Goal: Task Accomplishment & Management: Complete application form

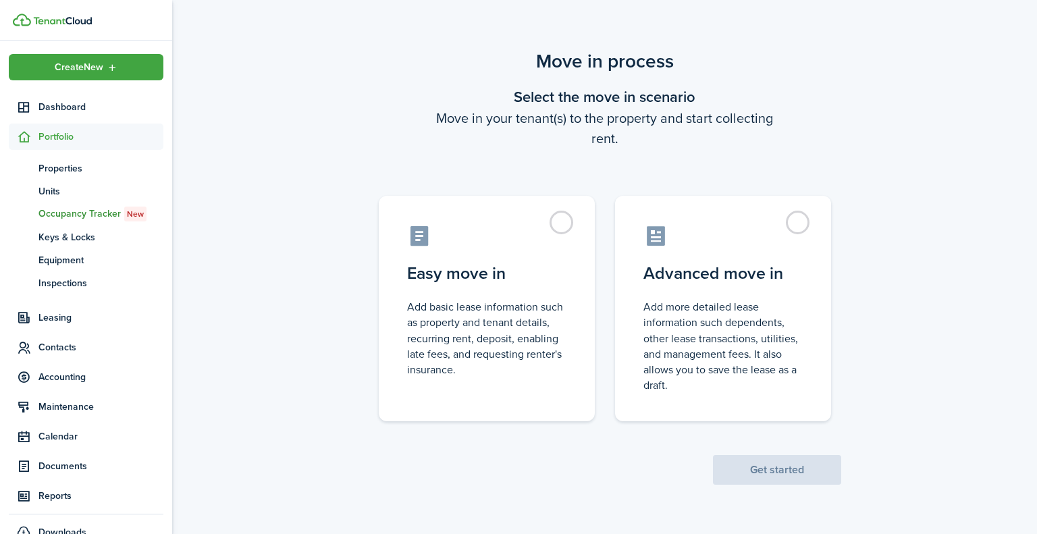
click at [564, 216] on label "Easy move in Add basic lease information such as property and tenant details, r…" at bounding box center [487, 308] width 216 height 225
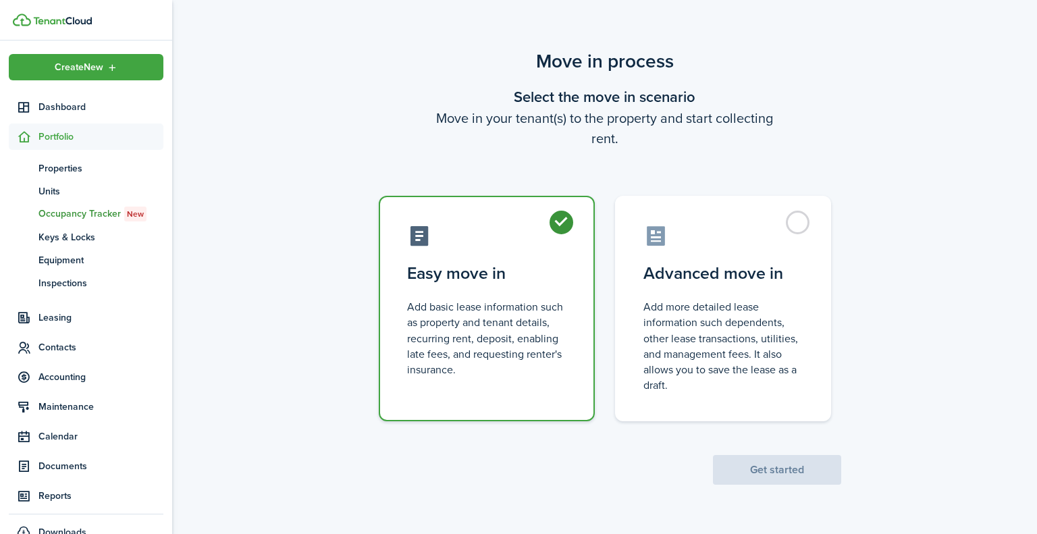
radio input "true"
click at [779, 466] on button "Get started" at bounding box center [777, 470] width 128 height 30
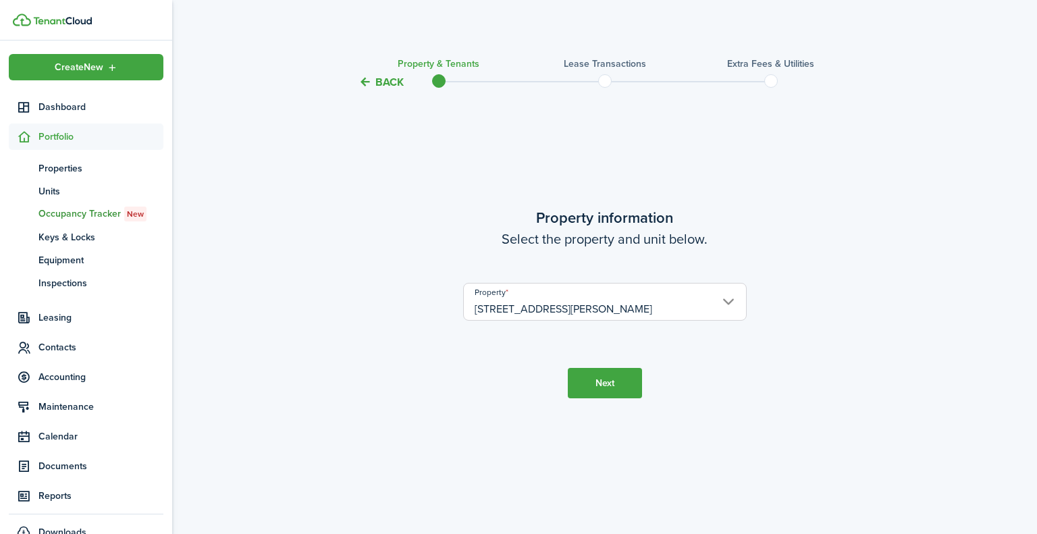
click at [619, 382] on button "Next" at bounding box center [605, 383] width 74 height 30
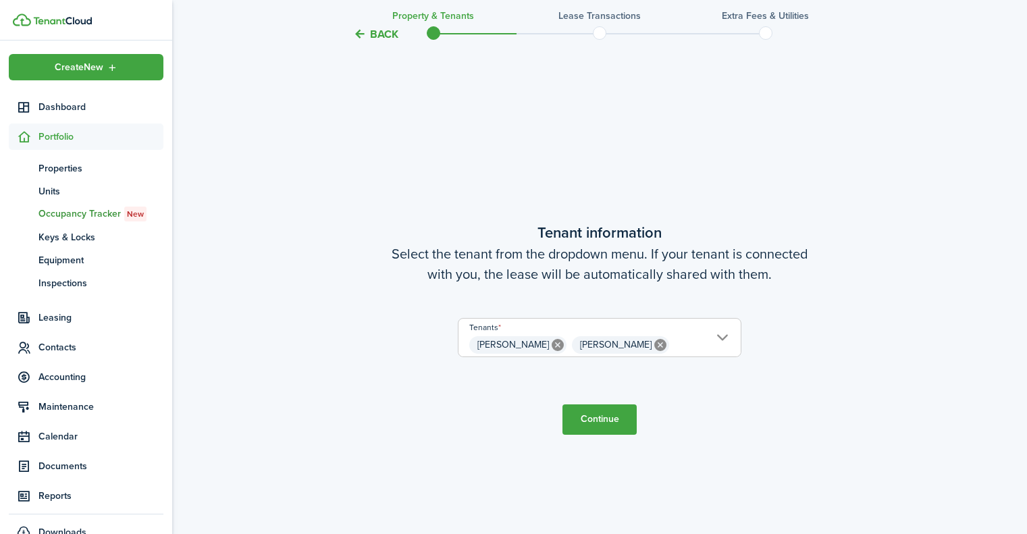
scroll to position [443, 0]
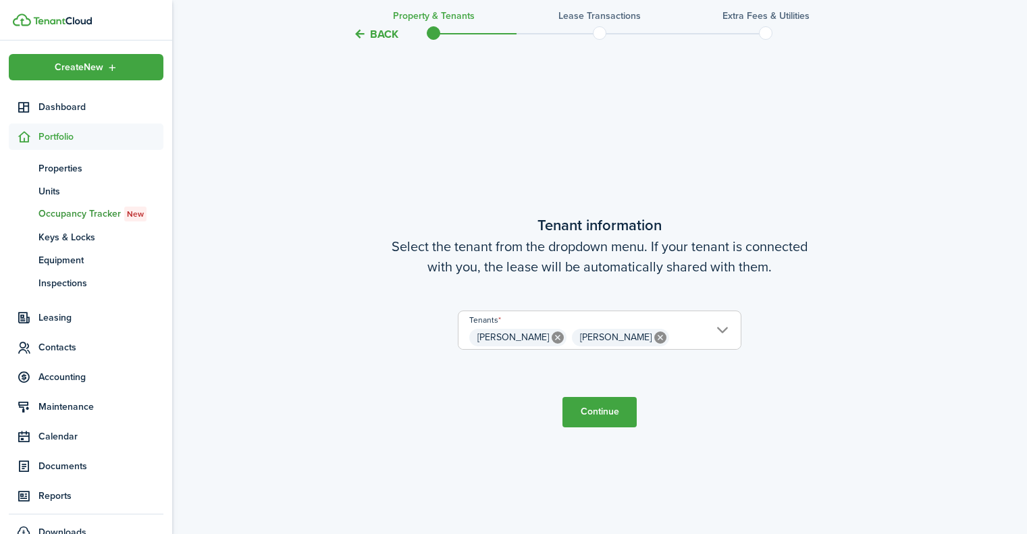
click at [725, 325] on input "[PERSON_NAME], [PERSON_NAME]" at bounding box center [599, 319] width 282 height 16
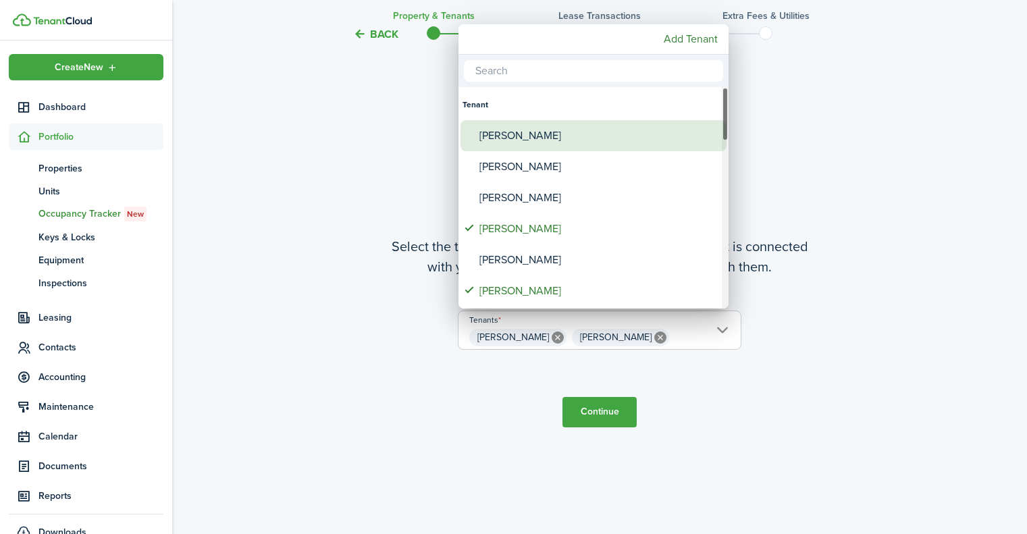
click at [508, 138] on div "[PERSON_NAME]" at bounding box center [598, 135] width 239 height 31
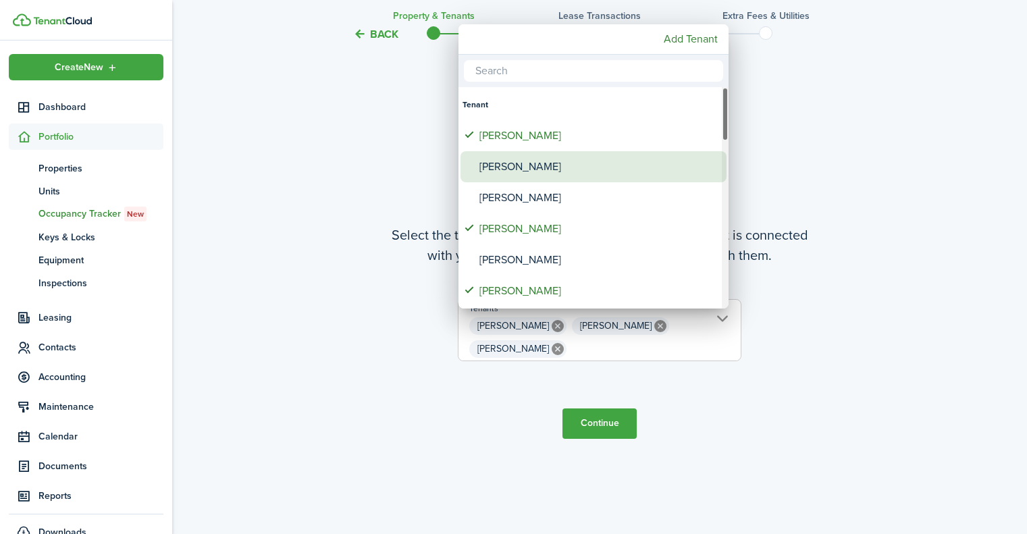
click at [560, 165] on div "[PERSON_NAME]" at bounding box center [598, 166] width 239 height 31
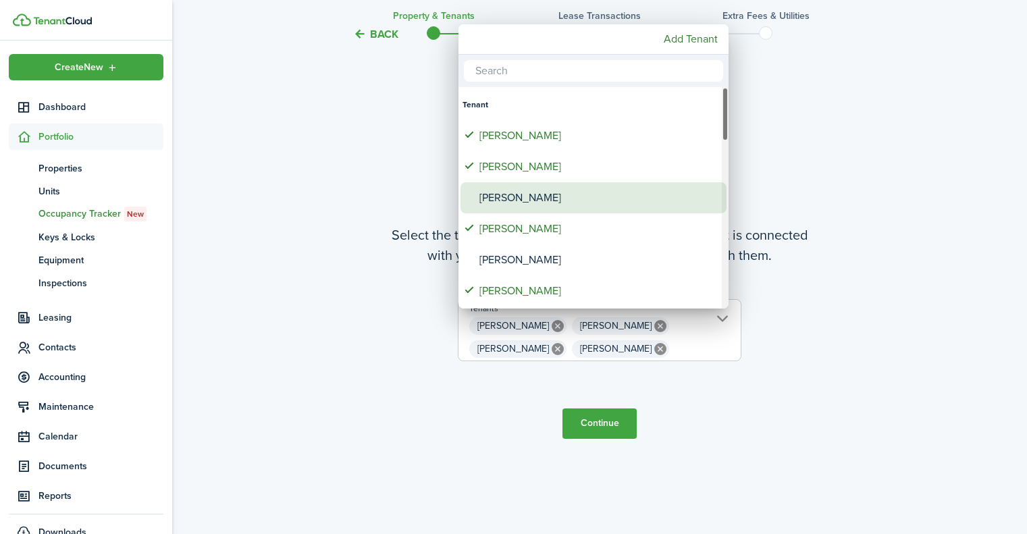
click at [597, 189] on div "[PERSON_NAME]" at bounding box center [598, 197] width 239 height 31
type input "[PERSON_NAME], [PERSON_NAME], [PERSON_NAME], [PERSON_NAME], [PERSON_NAME]"
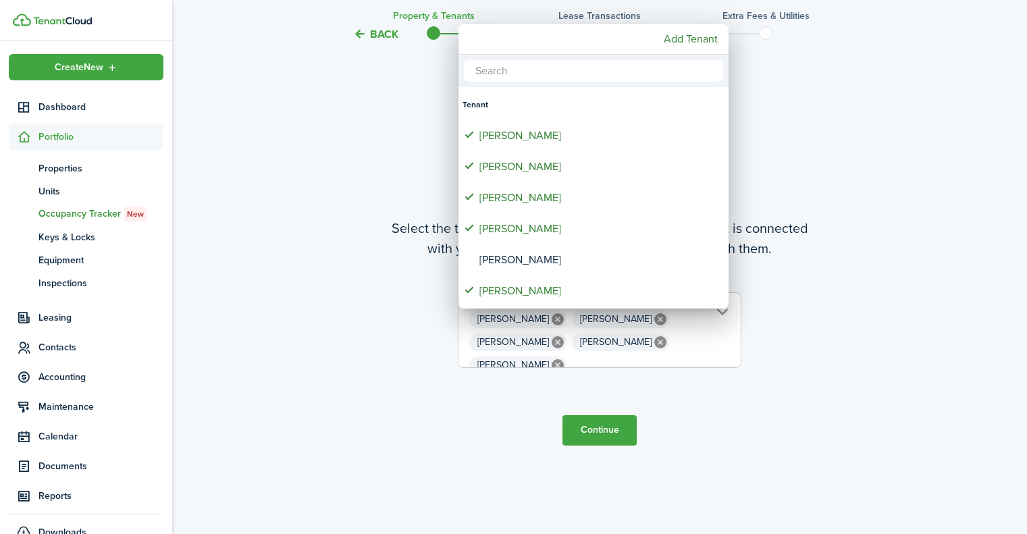
click at [605, 428] on div at bounding box center [513, 267] width 1243 height 750
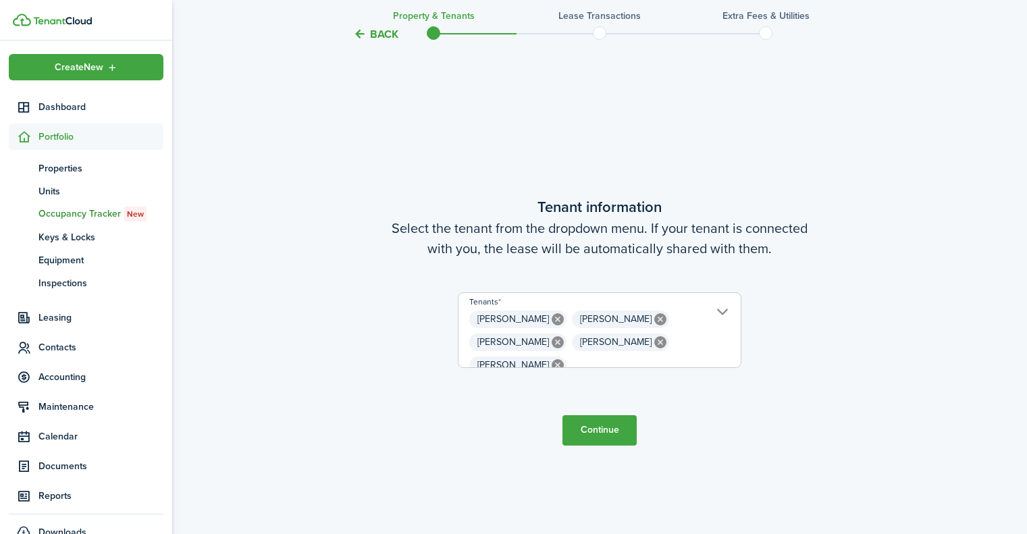
scroll to position [0, 0]
click at [603, 425] on button "Continue" at bounding box center [599, 430] width 74 height 30
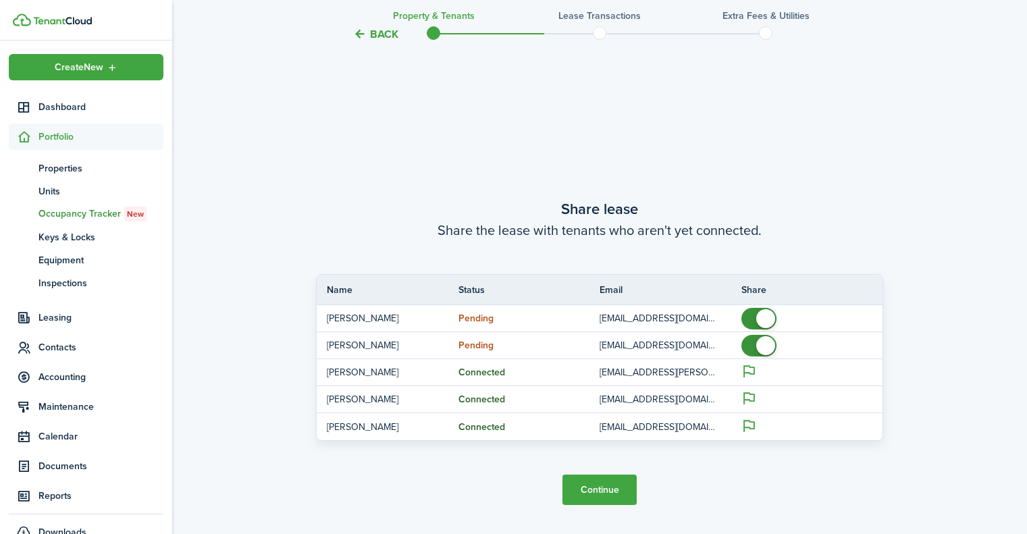
scroll to position [977, 0]
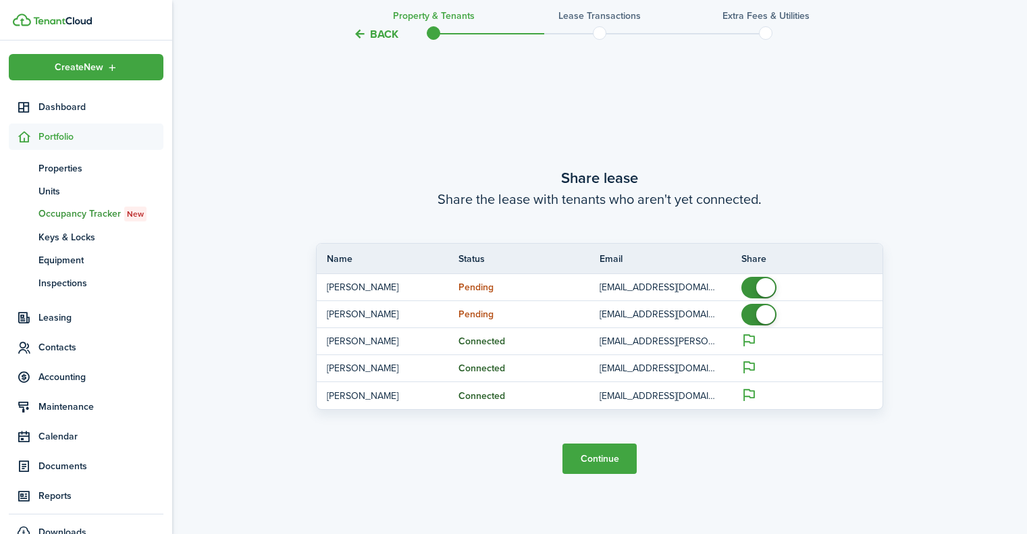
checkbox input "false"
click at [752, 285] on span at bounding box center [758, 288] width 13 height 22
checkbox input "false"
click at [752, 317] on span at bounding box center [758, 315] width 13 height 22
click at [583, 464] on button "Continue" at bounding box center [599, 458] width 74 height 30
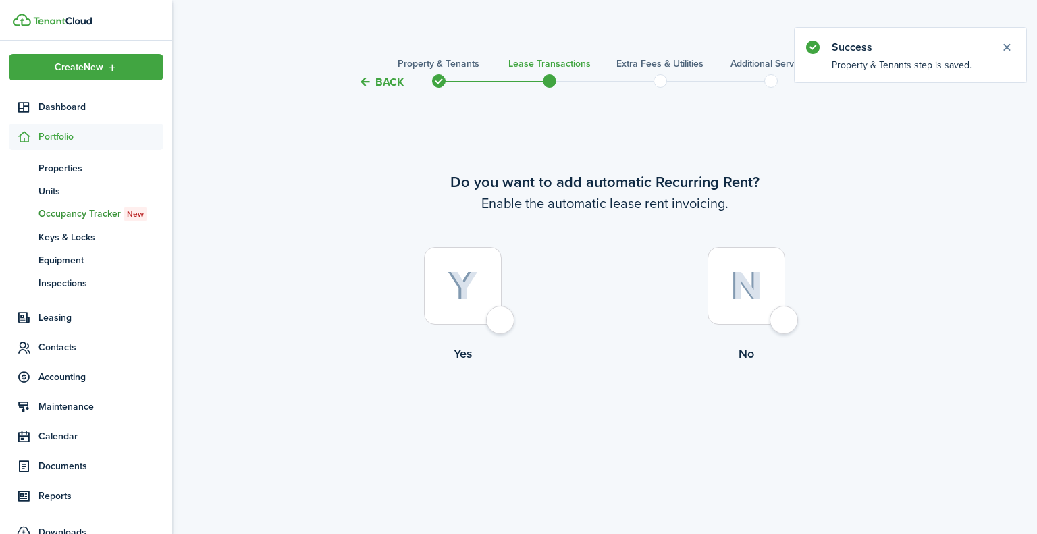
click at [501, 325] on div at bounding box center [463, 286] width 78 height 78
radio input "true"
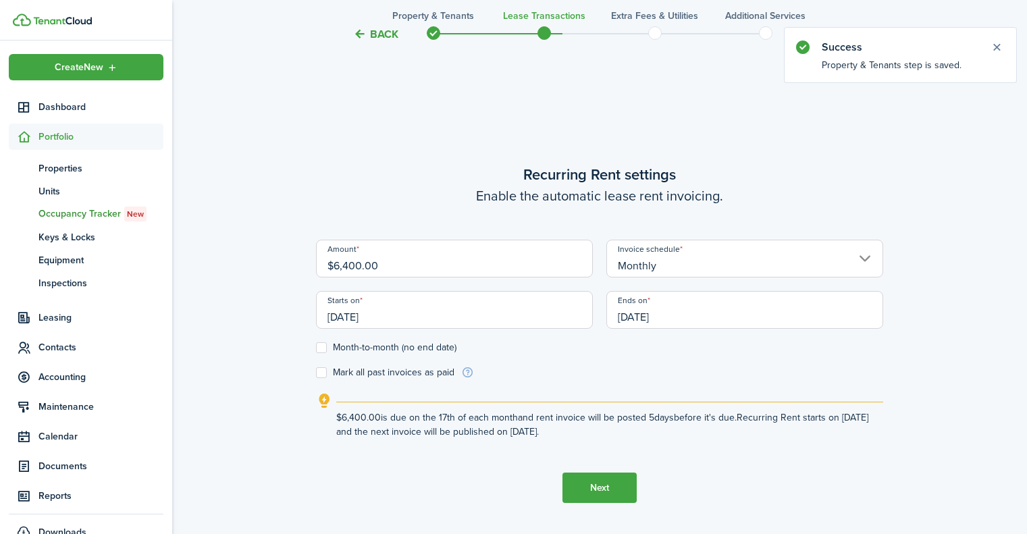
scroll to position [443, 0]
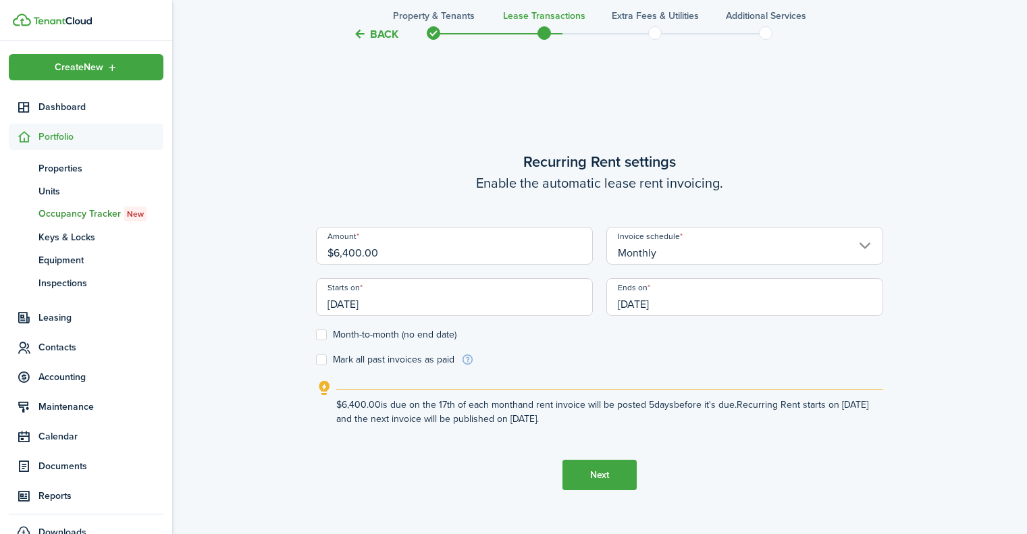
drag, startPoint x: 408, startPoint y: 255, endPoint x: 305, endPoint y: 247, distance: 102.9
click at [305, 247] on div "Back Property & Tenants Lease Transactions Extra fees & Utilities Additional Se…" at bounding box center [599, 95] width 854 height 983
type input "$5,700.00"
click at [710, 351] on form "Amount $5,700.00 Invoice schedule Monthly Starts on [DATE] Ends on [DATE] Month…" at bounding box center [599, 297] width 567 height 140
click at [578, 300] on input "[DATE]" at bounding box center [454, 297] width 277 height 38
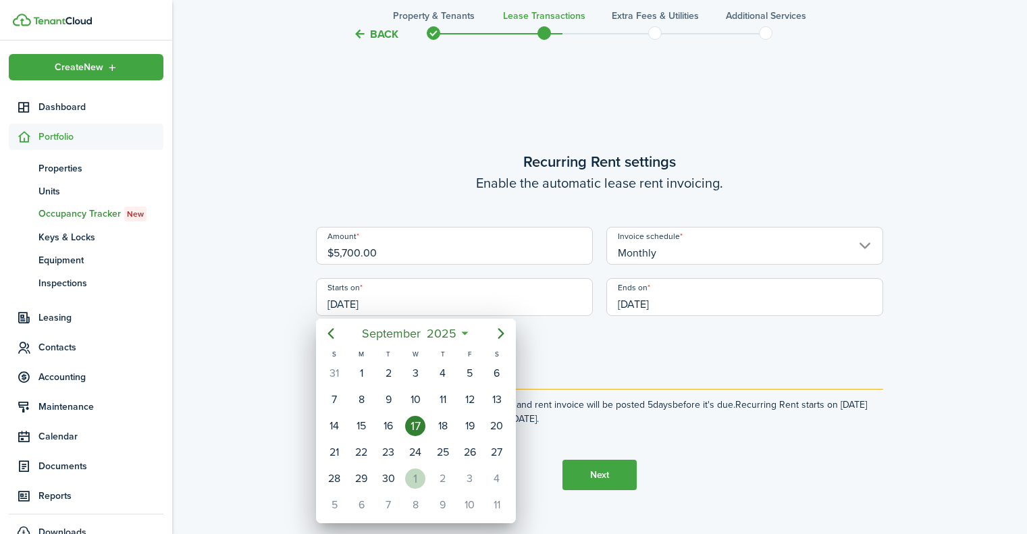
click at [418, 475] on div "1" at bounding box center [415, 478] width 20 height 20
type input "[DATE]"
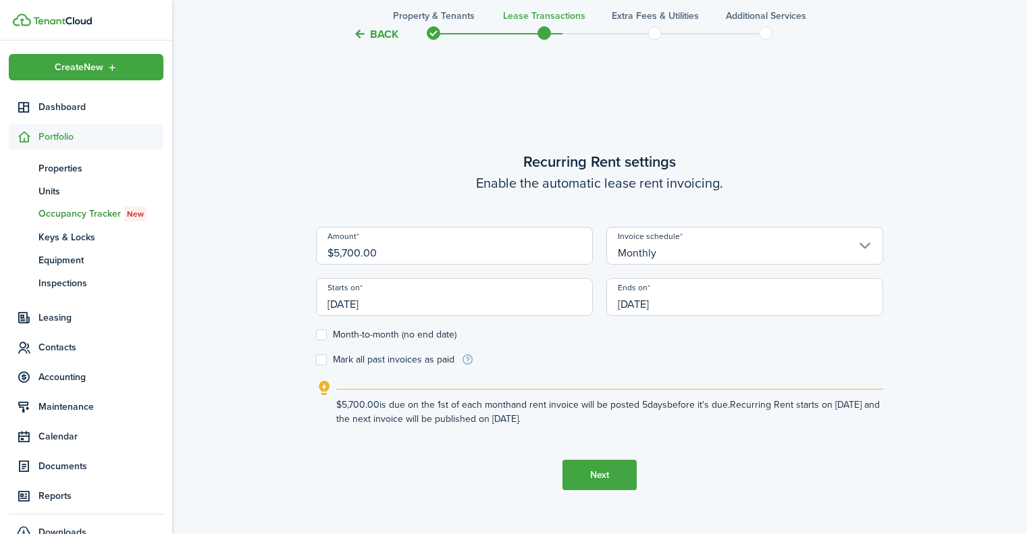
click at [595, 337] on control-checkbox "Month-to-month (no end date)" at bounding box center [599, 334] width 567 height 11
click at [867, 299] on input "[DATE]" at bounding box center [744, 297] width 277 height 38
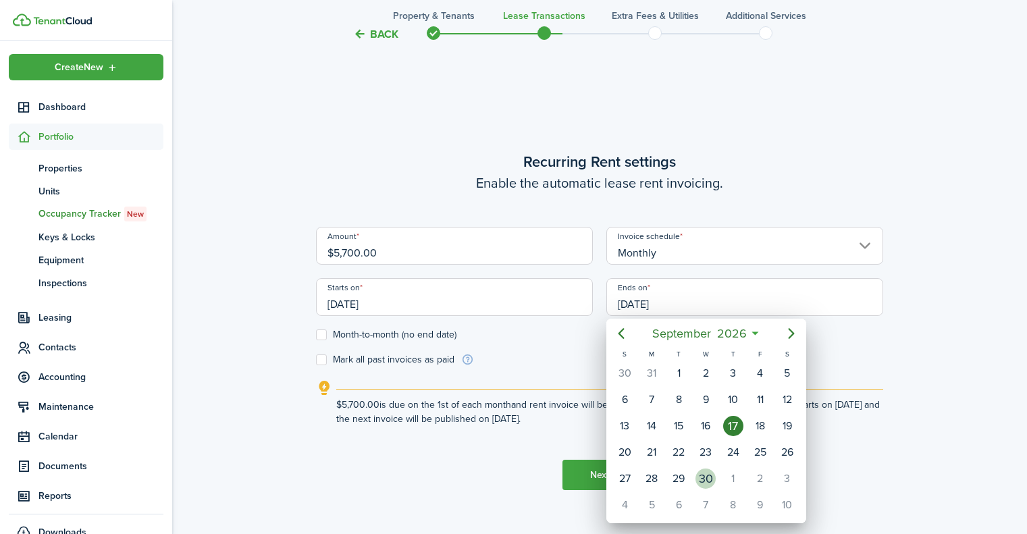
click at [703, 479] on div "30" at bounding box center [705, 478] width 20 height 20
type input "[DATE]"
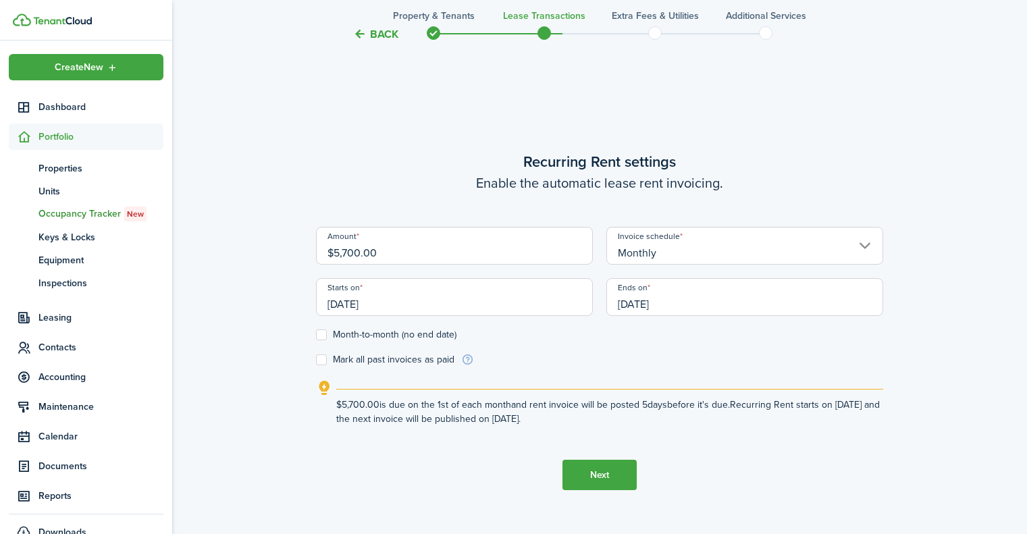
click at [903, 304] on div "Back Property & Tenants Lease Transactions Extra fees & Utilities Additional Se…" at bounding box center [599, 95] width 854 height 983
click at [614, 477] on button "Next" at bounding box center [599, 475] width 74 height 30
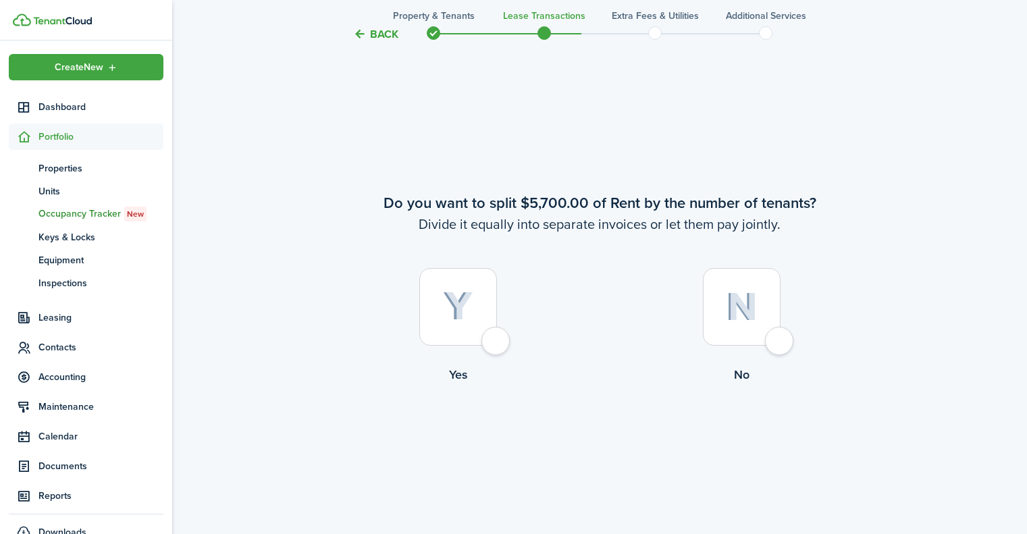
scroll to position [977, 0]
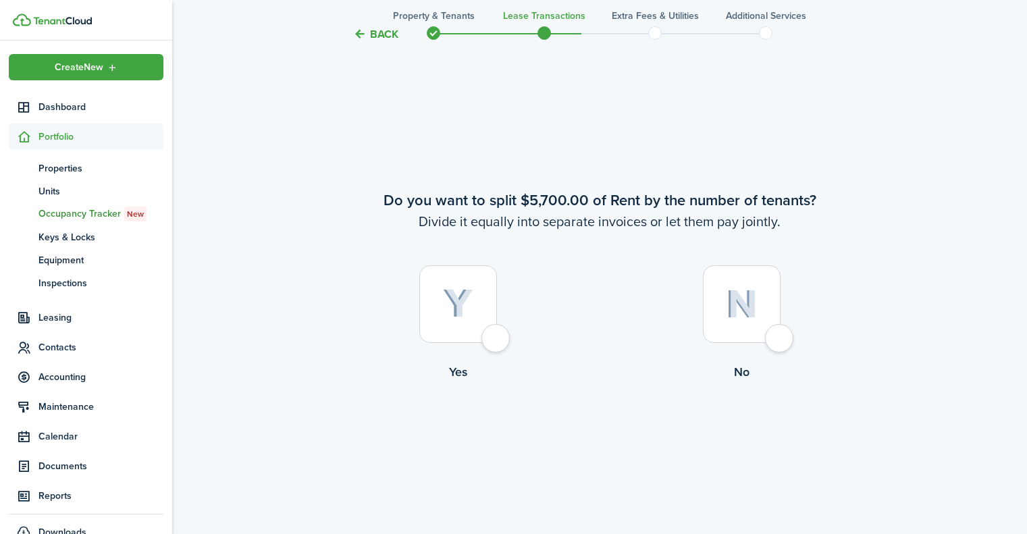
click at [497, 338] on div at bounding box center [458, 304] width 78 height 78
radio input "true"
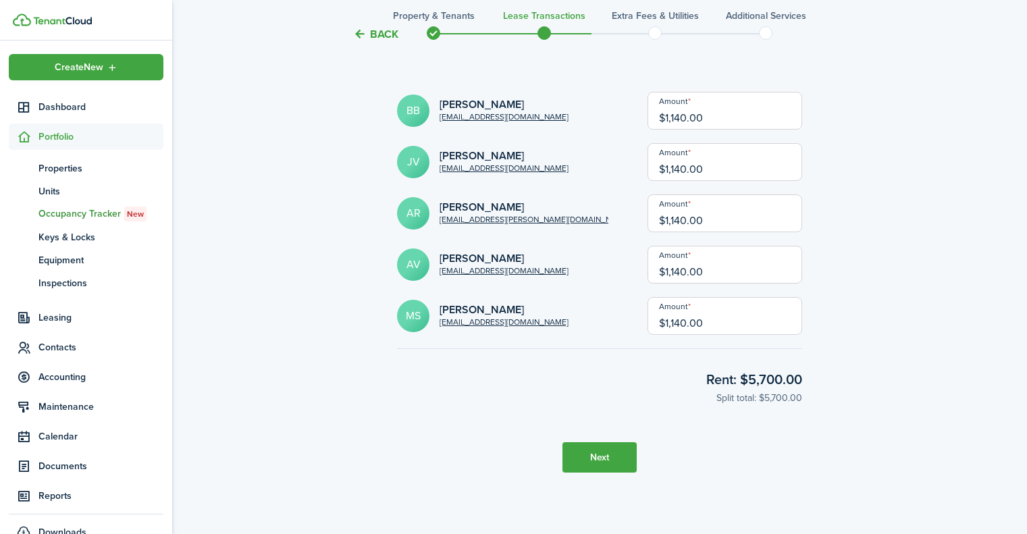
scroll to position [1602, 0]
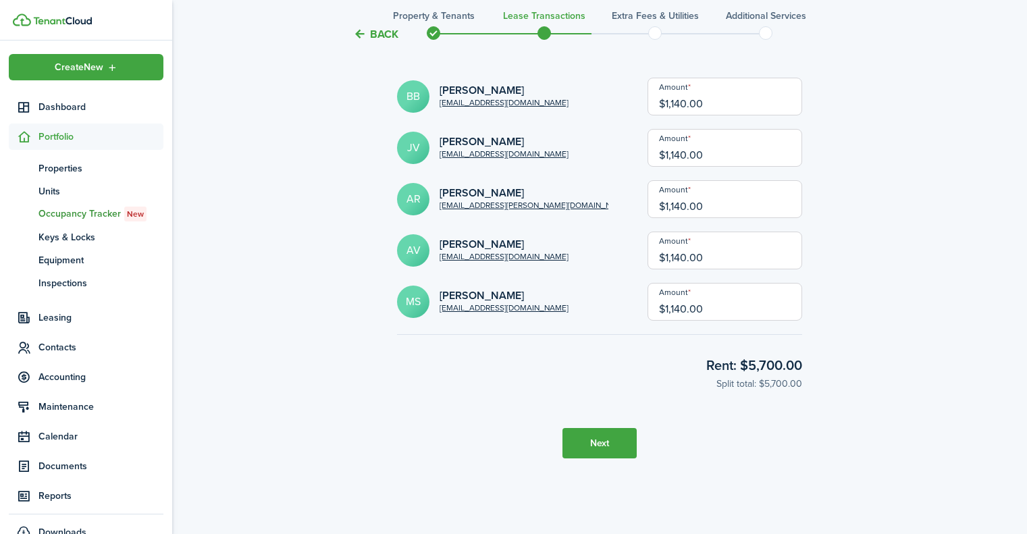
click at [593, 444] on button "Next" at bounding box center [599, 443] width 74 height 30
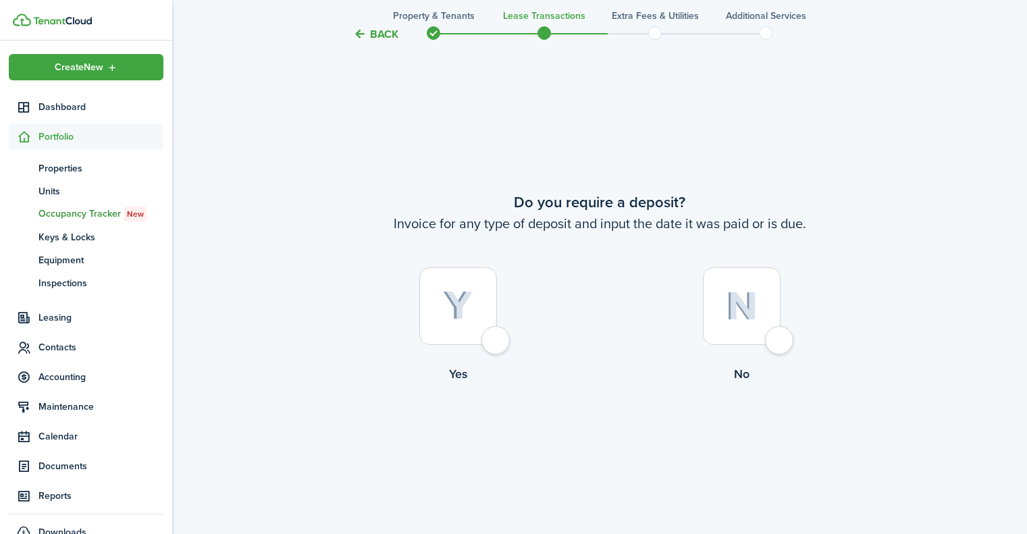
scroll to position [2045, 0]
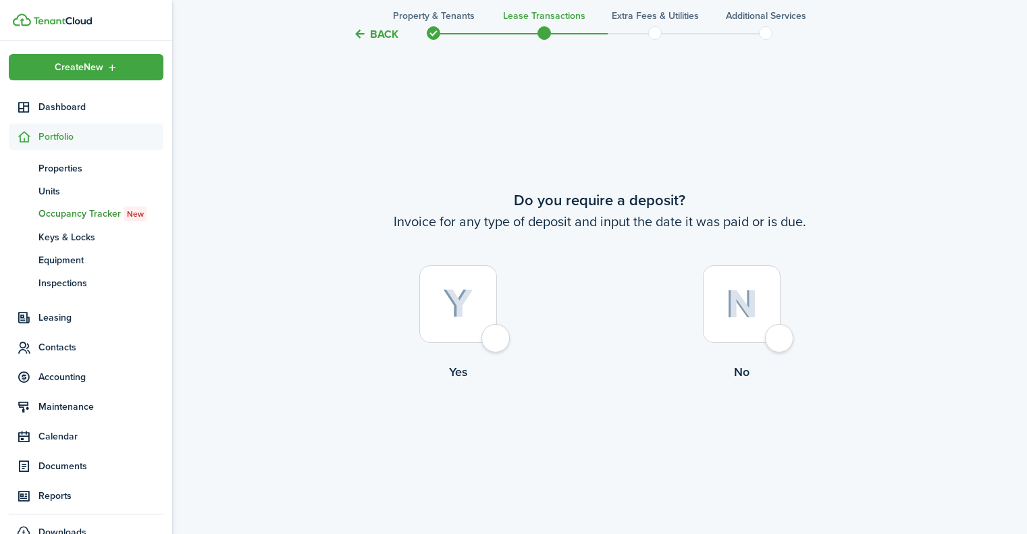
click at [497, 332] on div at bounding box center [458, 304] width 78 height 78
radio input "true"
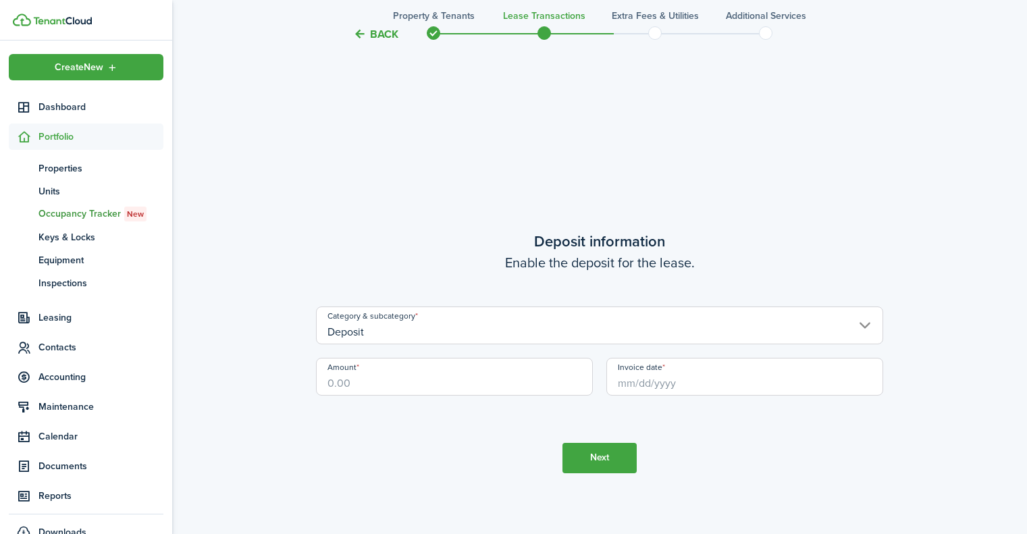
scroll to position [2579, 0]
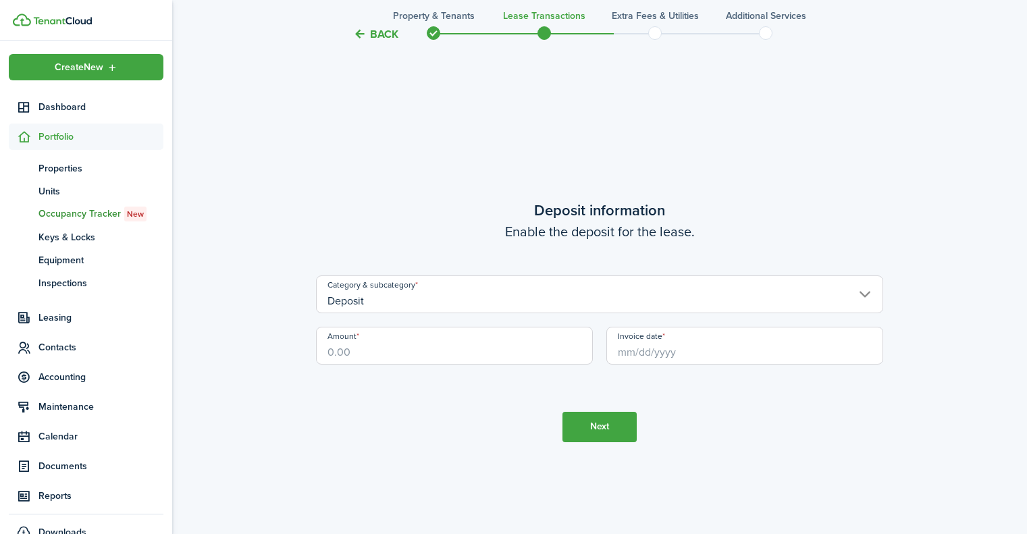
click at [471, 345] on input "Amount" at bounding box center [454, 346] width 277 height 38
click at [728, 349] on input "Invoice date" at bounding box center [744, 346] width 277 height 38
type input "$4,000.00"
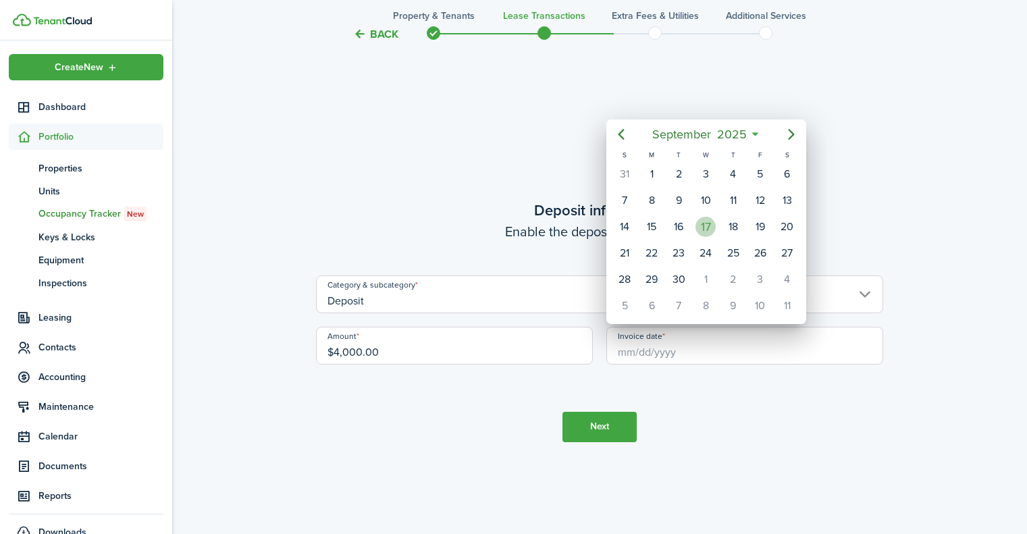
click at [711, 219] on div "17" at bounding box center [705, 227] width 20 height 20
type input "[DATE]"
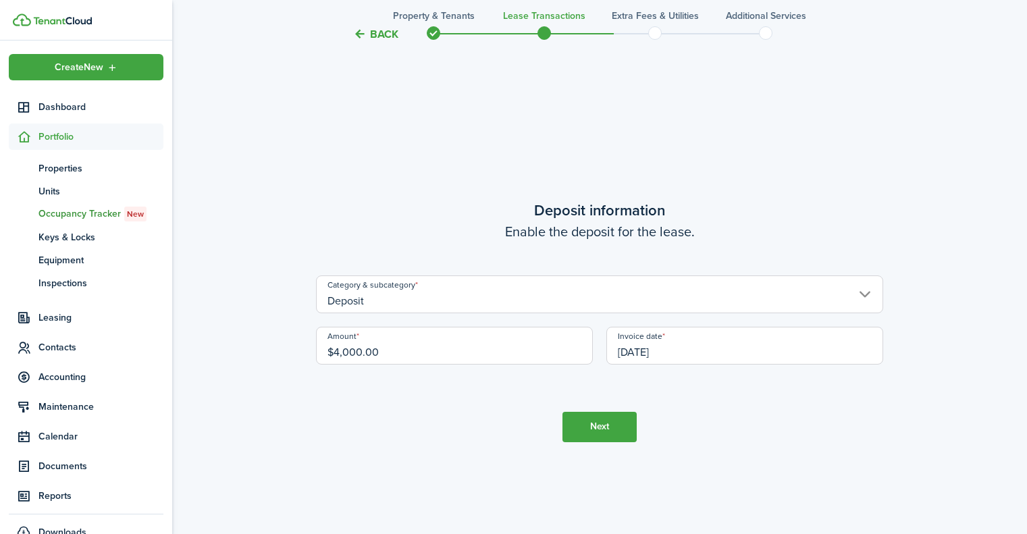
click at [597, 433] on button "Next" at bounding box center [599, 427] width 74 height 30
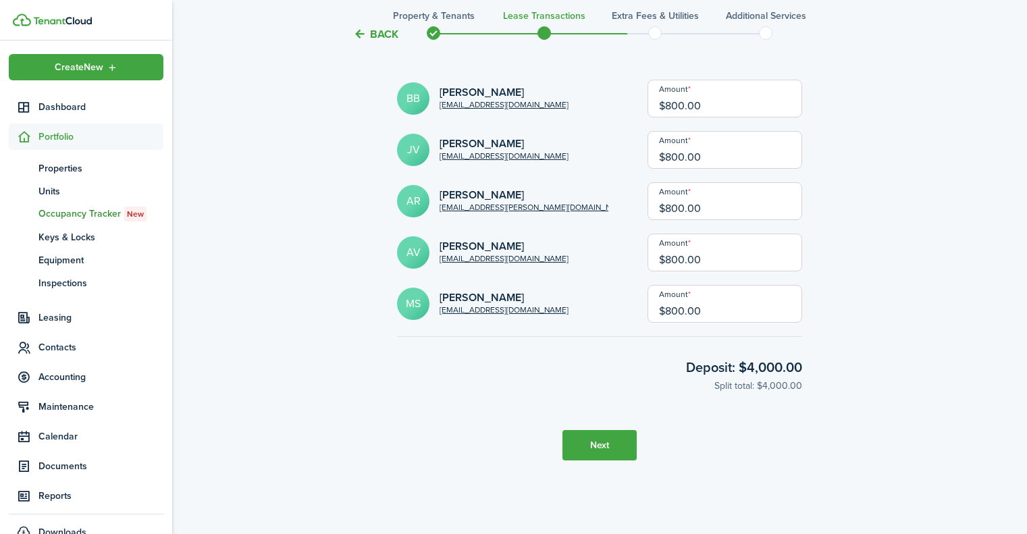
scroll to position [3203, 0]
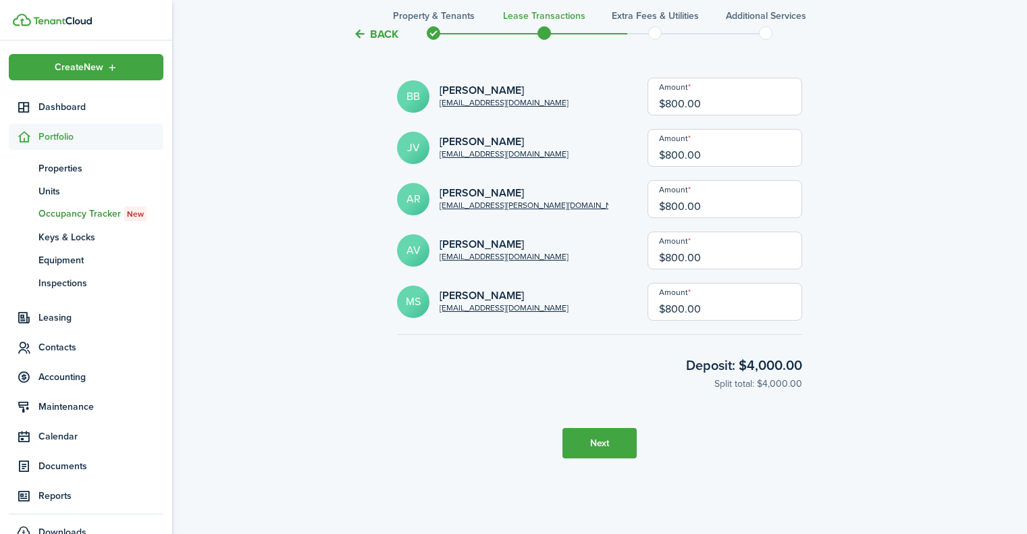
click at [608, 444] on button "Next" at bounding box center [599, 443] width 74 height 30
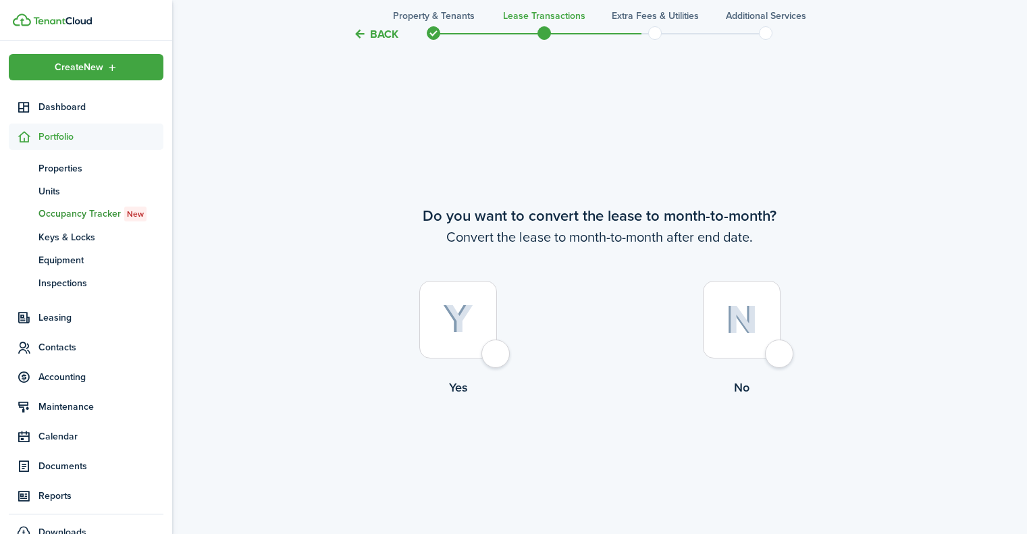
scroll to position [3647, 0]
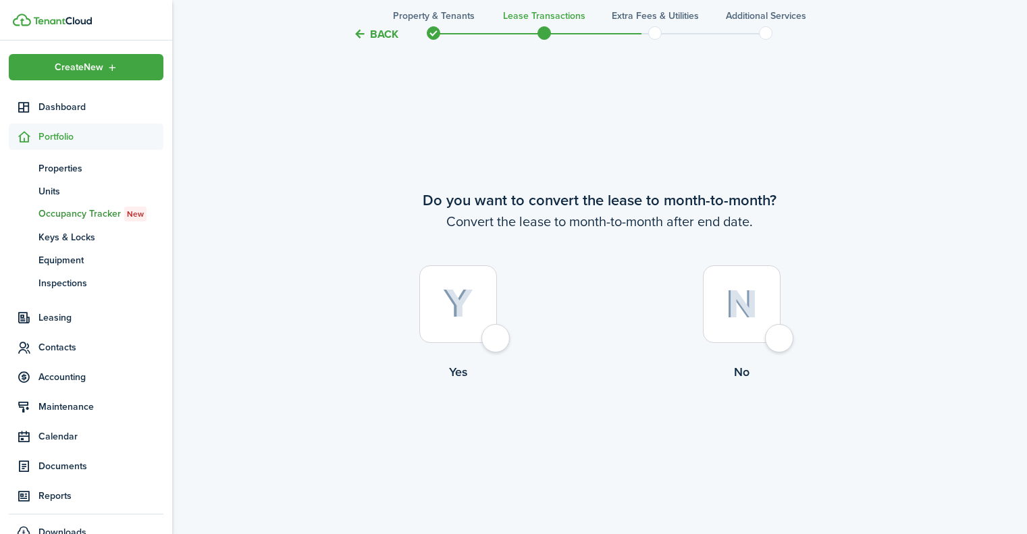
click at [497, 333] on div at bounding box center [458, 304] width 78 height 78
radio input "true"
click at [599, 443] on button "Continue" at bounding box center [599, 436] width 74 height 30
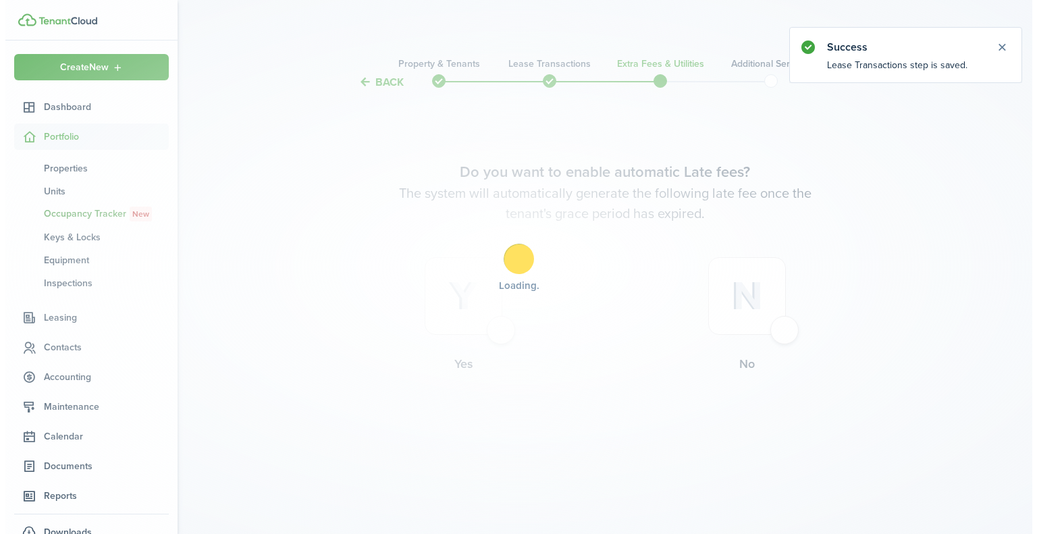
scroll to position [0, 0]
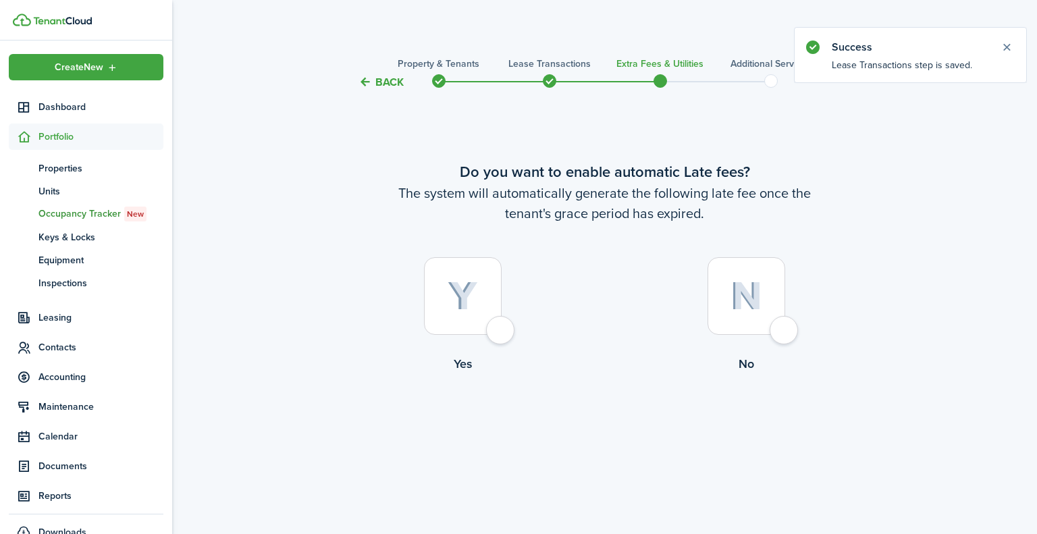
click at [495, 321] on div at bounding box center [463, 296] width 78 height 78
radio input "true"
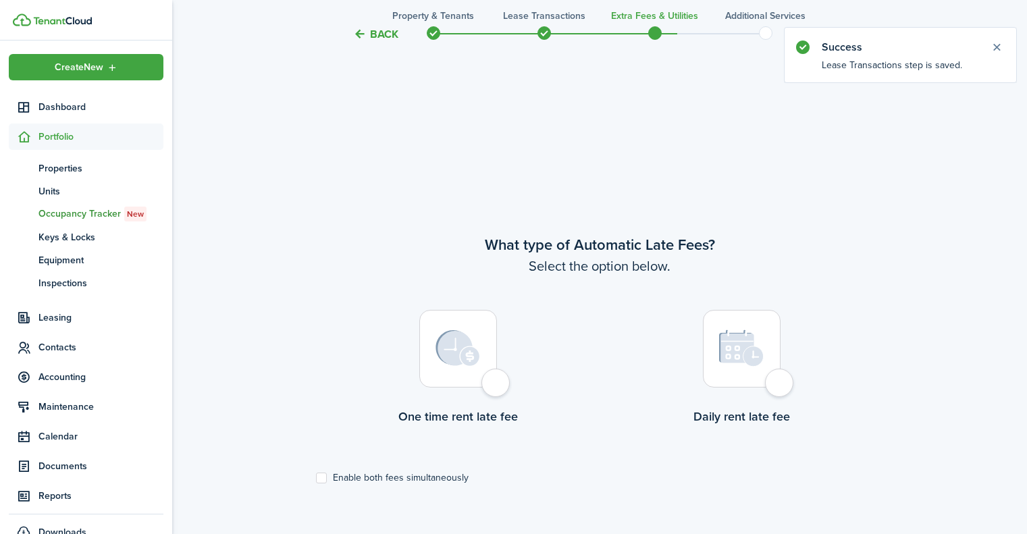
scroll to position [443, 0]
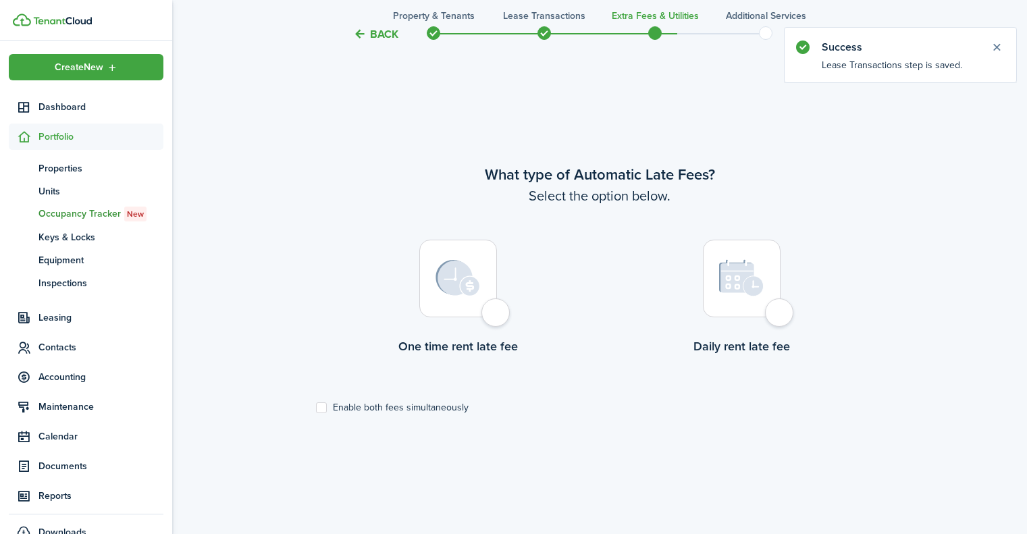
click at [497, 307] on div at bounding box center [458, 279] width 78 height 78
radio input "true"
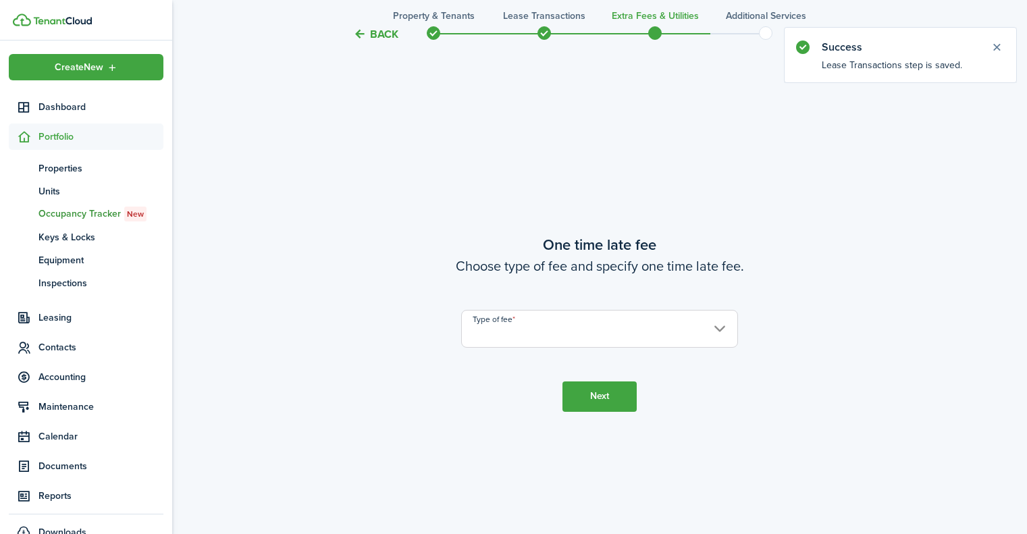
scroll to position [977, 0]
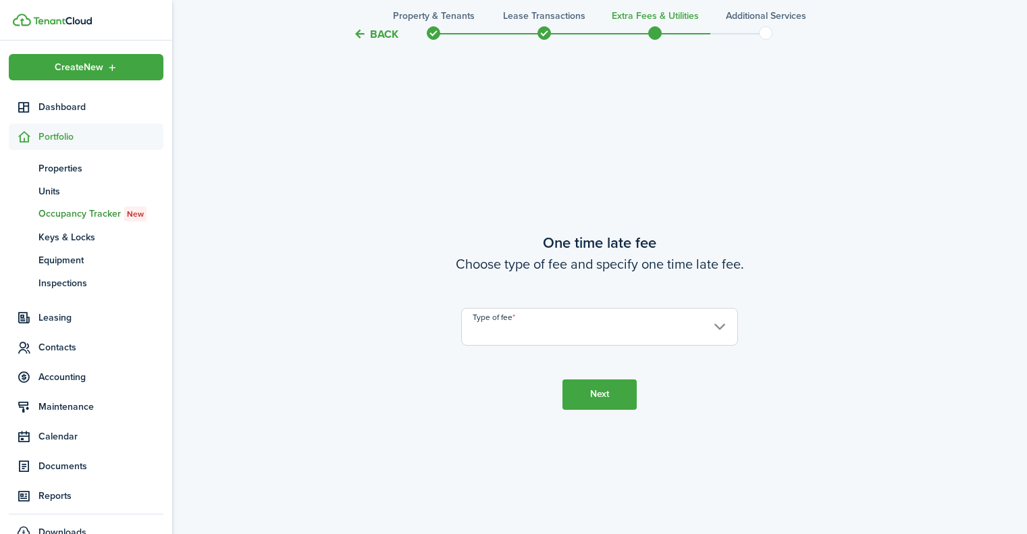
click at [674, 337] on input "Type of fee" at bounding box center [599, 327] width 277 height 38
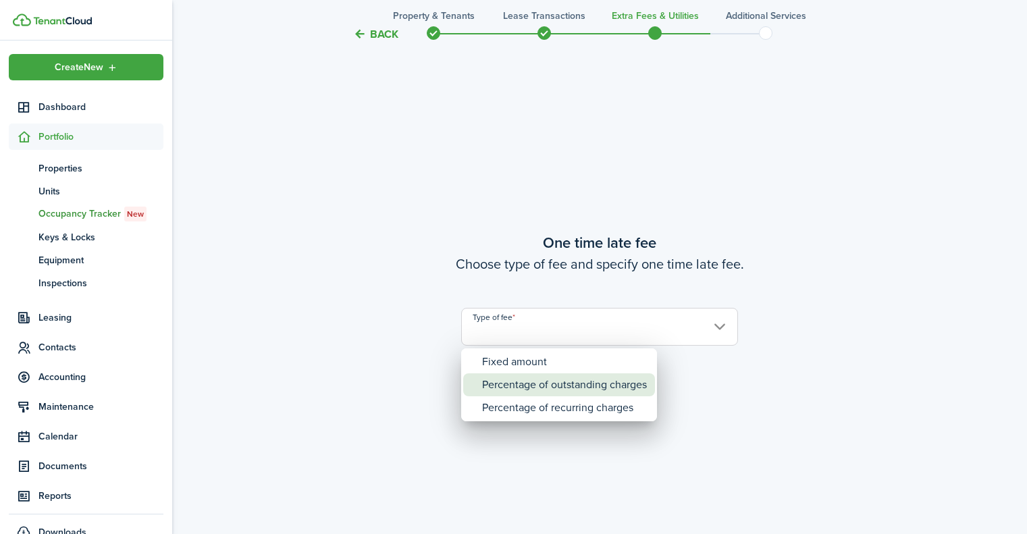
click at [540, 378] on div "Percentage of outstanding charges" at bounding box center [564, 384] width 165 height 23
type input "Percentage of outstanding charges"
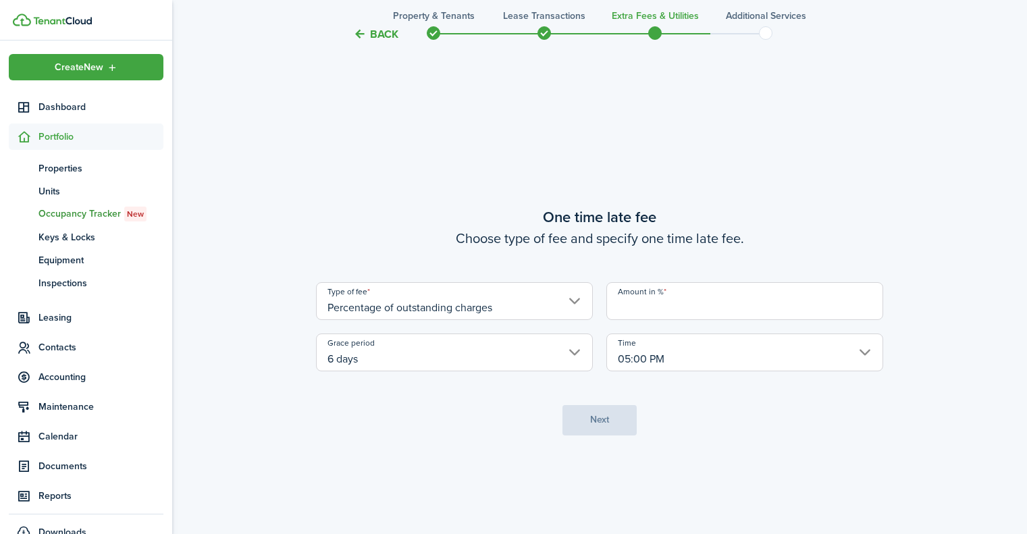
click at [700, 306] on input "Amount in %" at bounding box center [744, 301] width 277 height 38
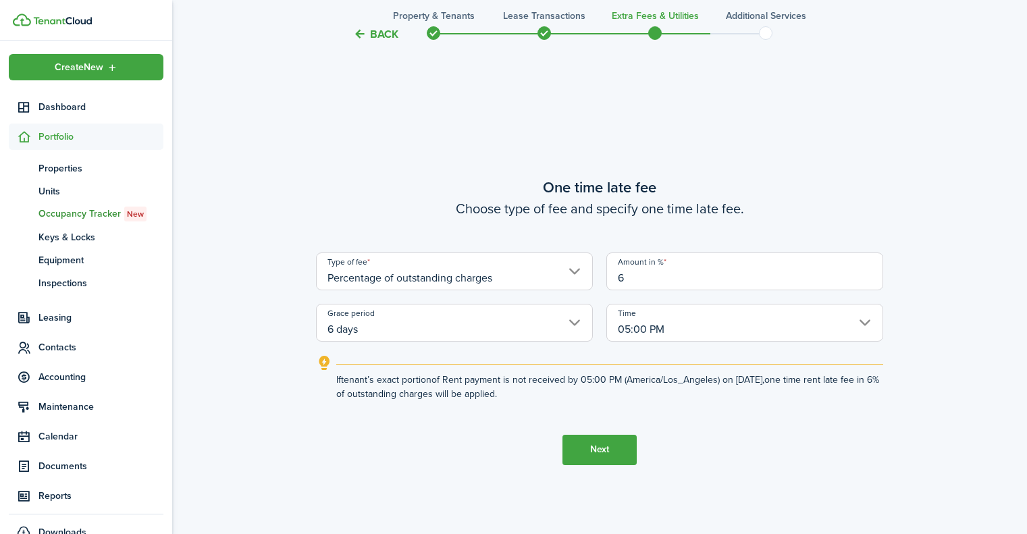
click at [537, 315] on input "6 days" at bounding box center [454, 323] width 277 height 38
type input "6"
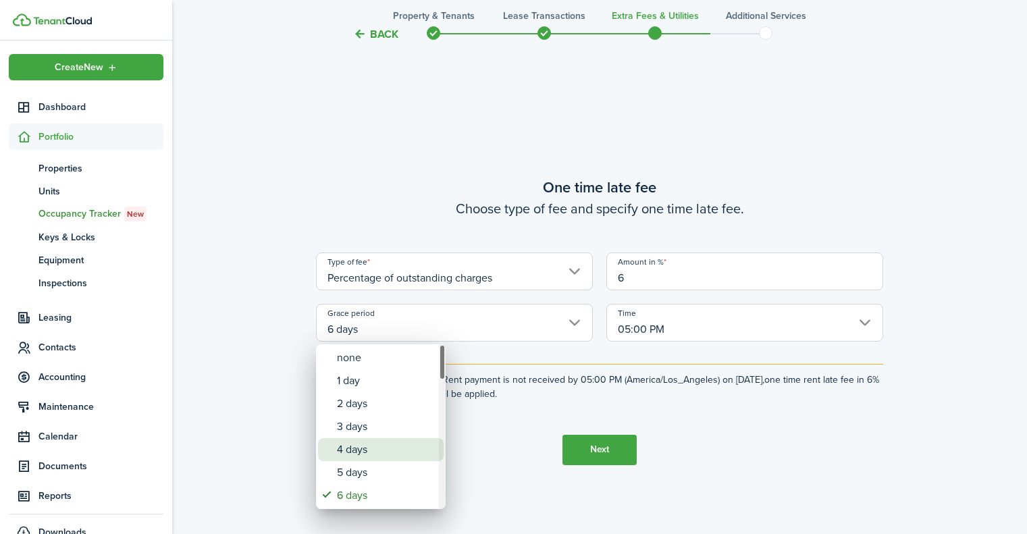
click at [362, 449] on div "4 days" at bounding box center [386, 449] width 99 height 23
type input "4 days"
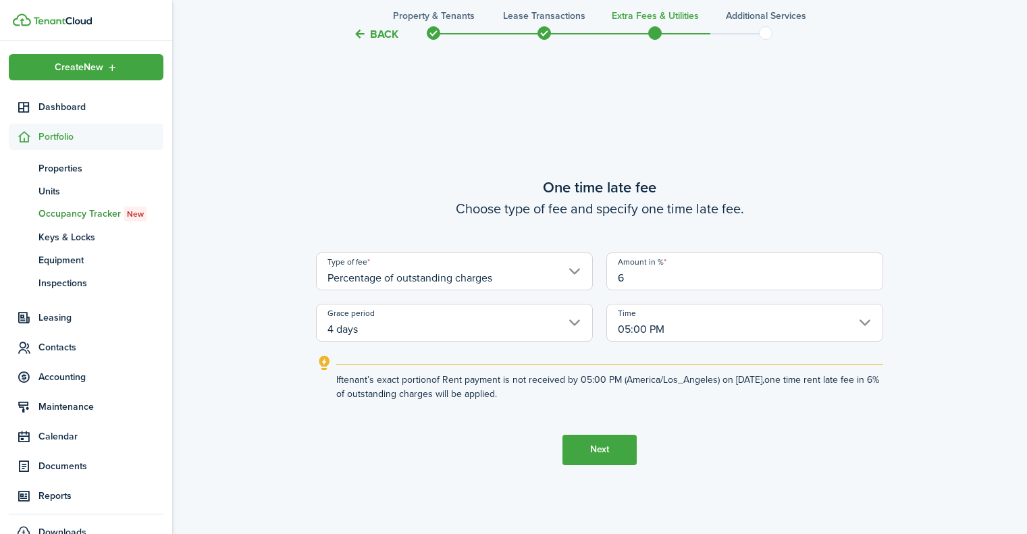
click at [853, 321] on input "05:00 PM" at bounding box center [744, 323] width 277 height 38
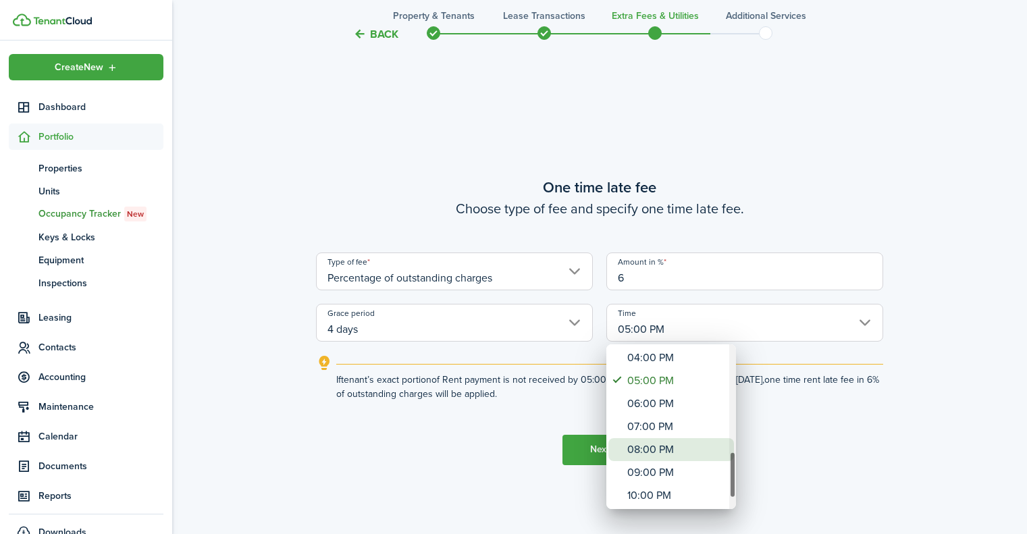
click at [687, 448] on div "08:00 PM" at bounding box center [676, 449] width 99 height 23
type input "08:00 PM"
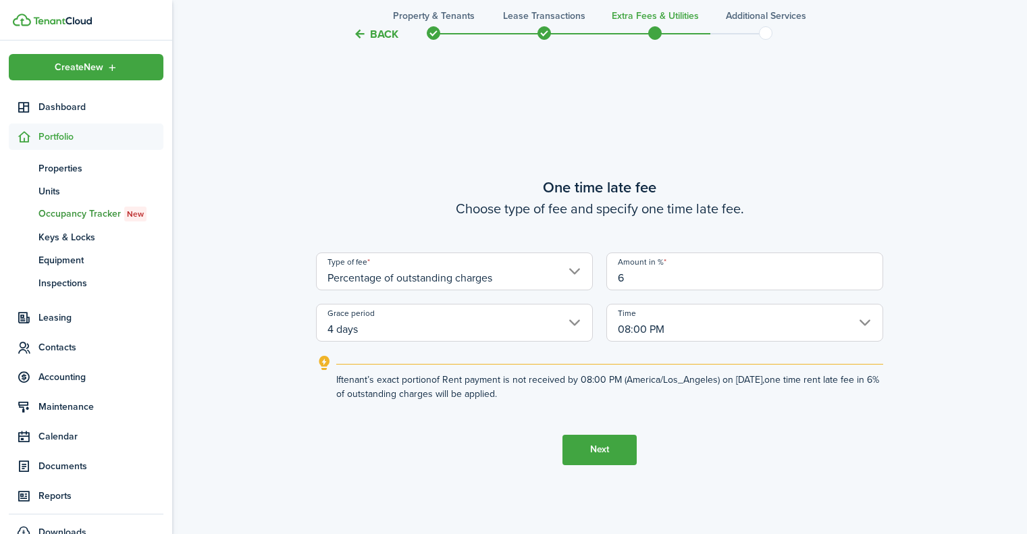
click at [607, 445] on button "Next" at bounding box center [599, 450] width 74 height 30
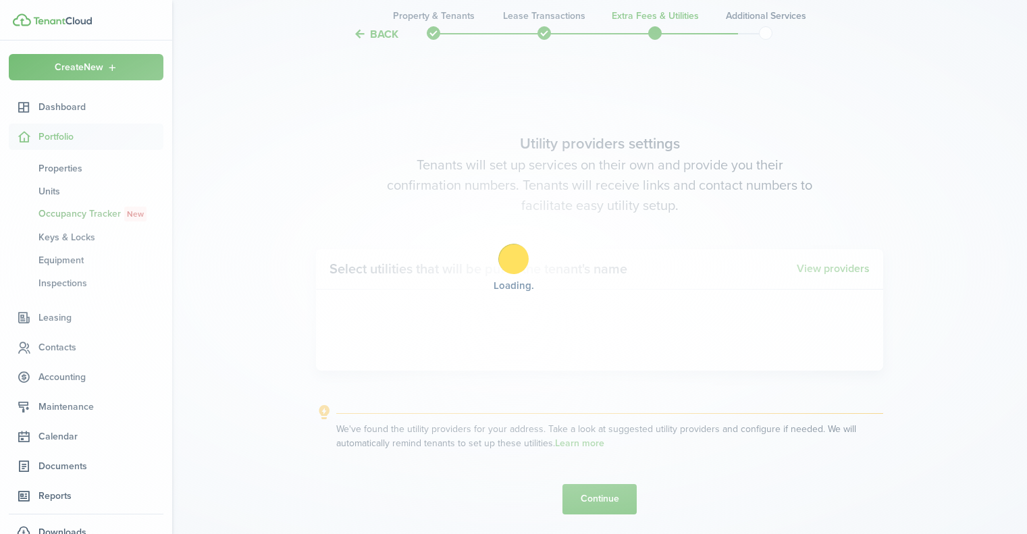
scroll to position [1511, 0]
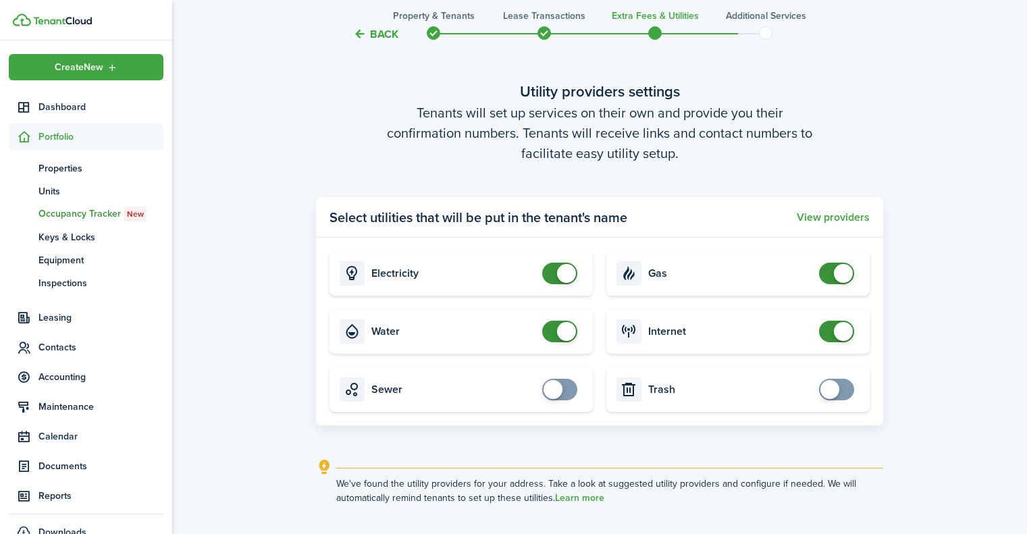
checkbox input "true"
click at [842, 390] on span at bounding box center [835, 390] width 13 height 22
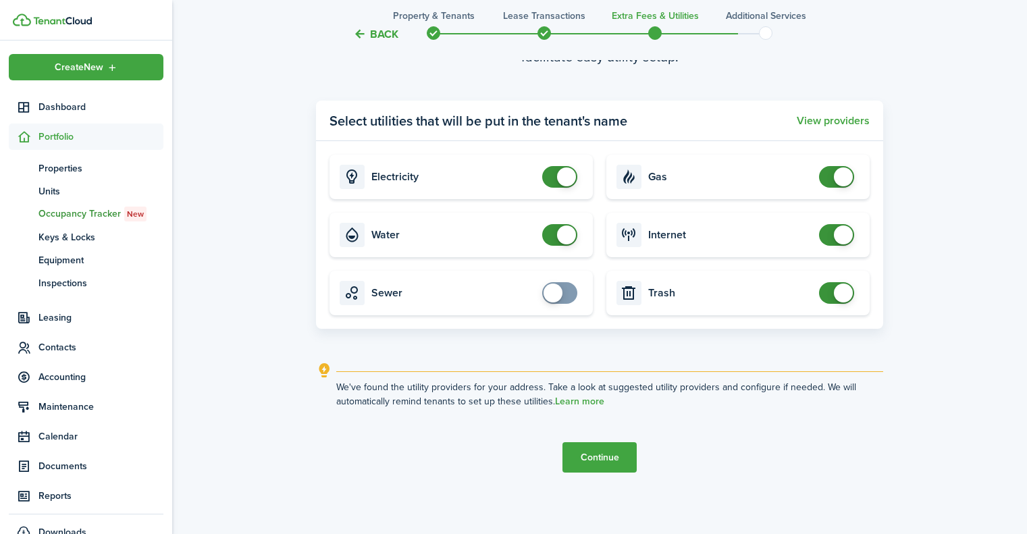
scroll to position [1610, 0]
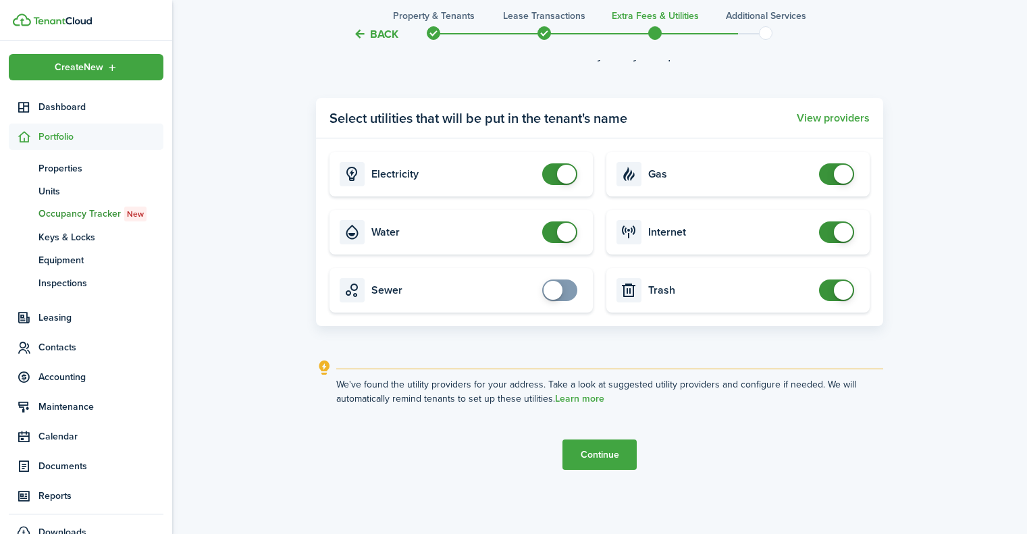
click at [580, 454] on button "Continue" at bounding box center [599, 454] width 74 height 30
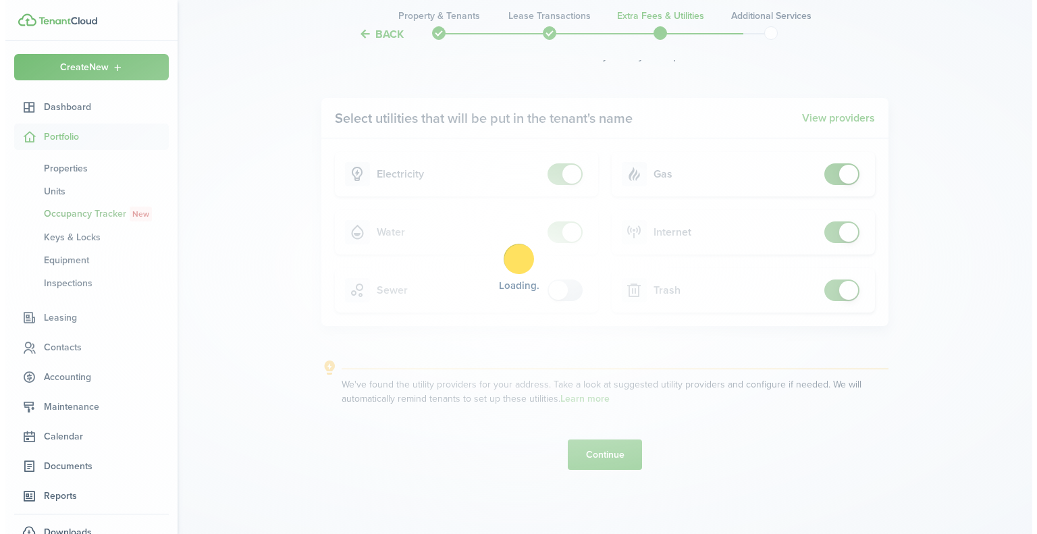
scroll to position [0, 0]
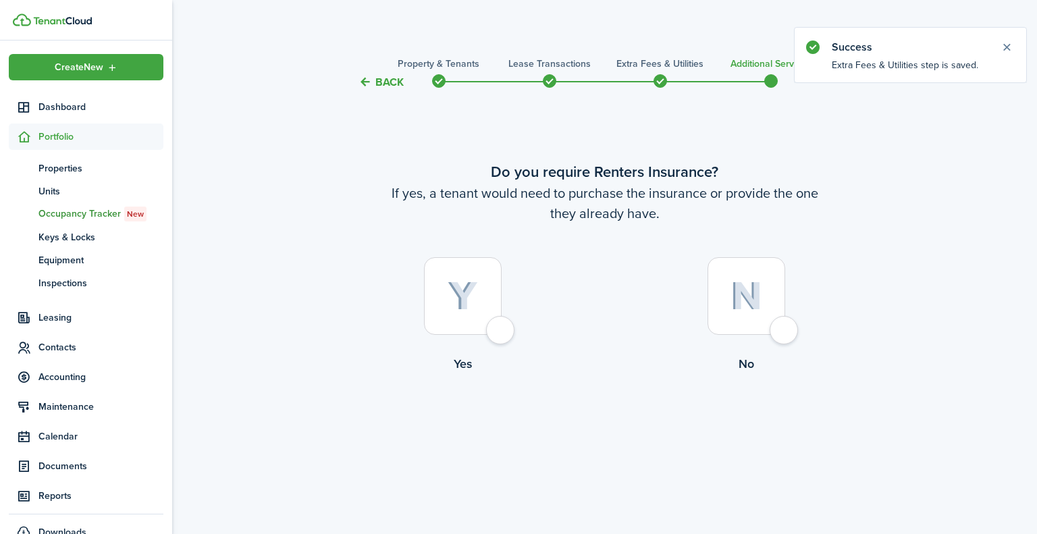
click at [501, 333] on div at bounding box center [463, 296] width 78 height 78
radio input "true"
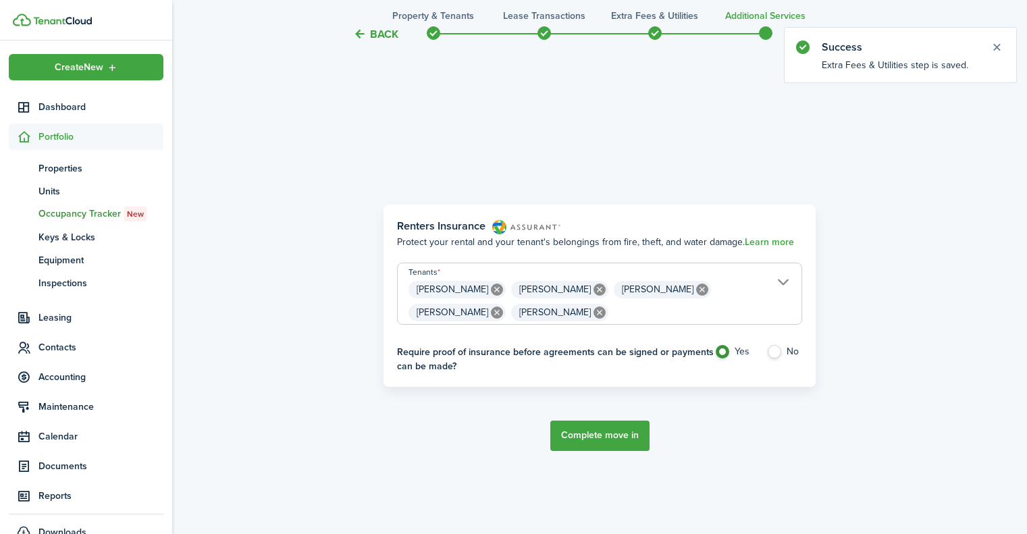
scroll to position [443, 0]
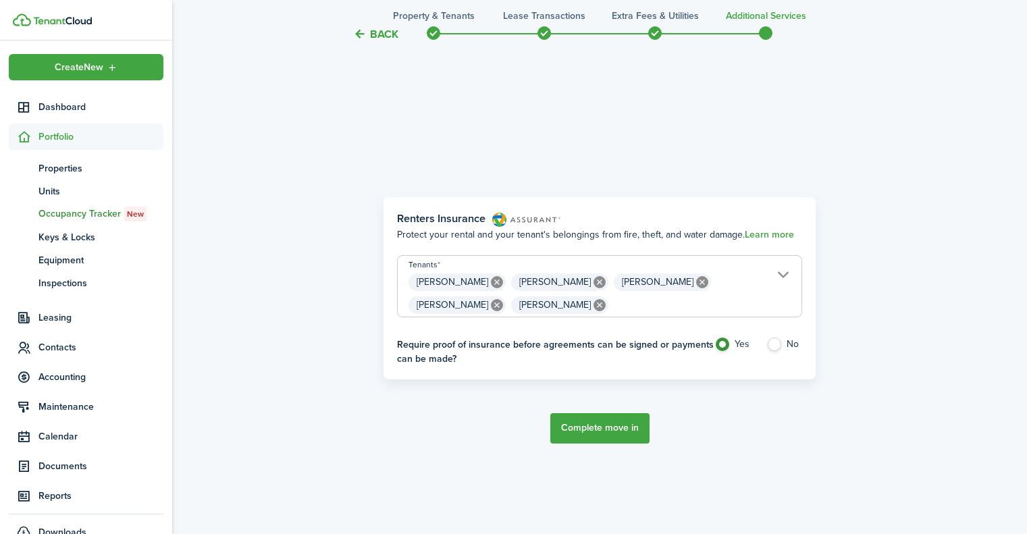
click at [776, 343] on label "No" at bounding box center [784, 347] width 36 height 20
radio input "false"
radio input "true"
click at [600, 424] on button "Complete move in" at bounding box center [599, 428] width 99 height 30
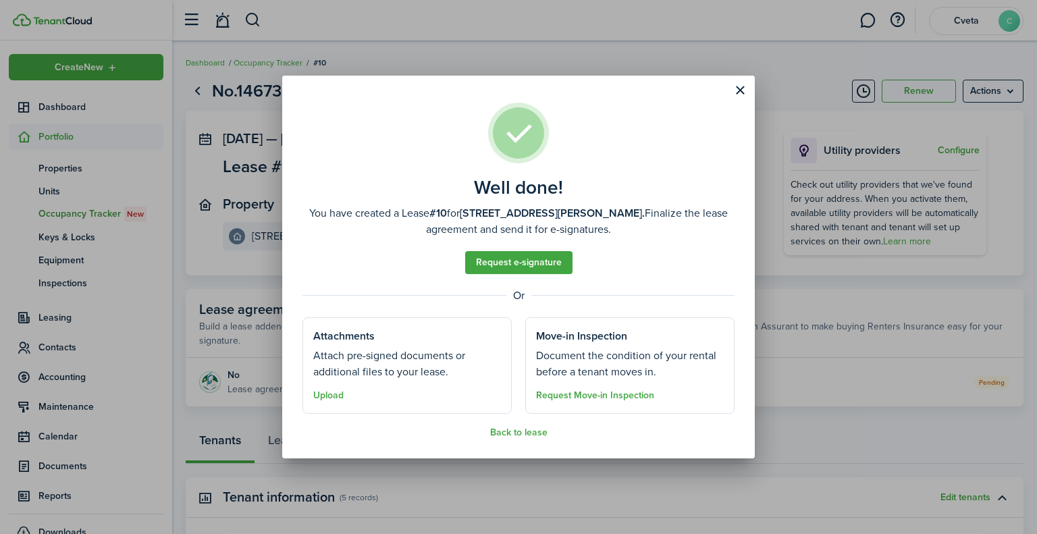
click at [514, 433] on button "Back to lease" at bounding box center [518, 432] width 57 height 11
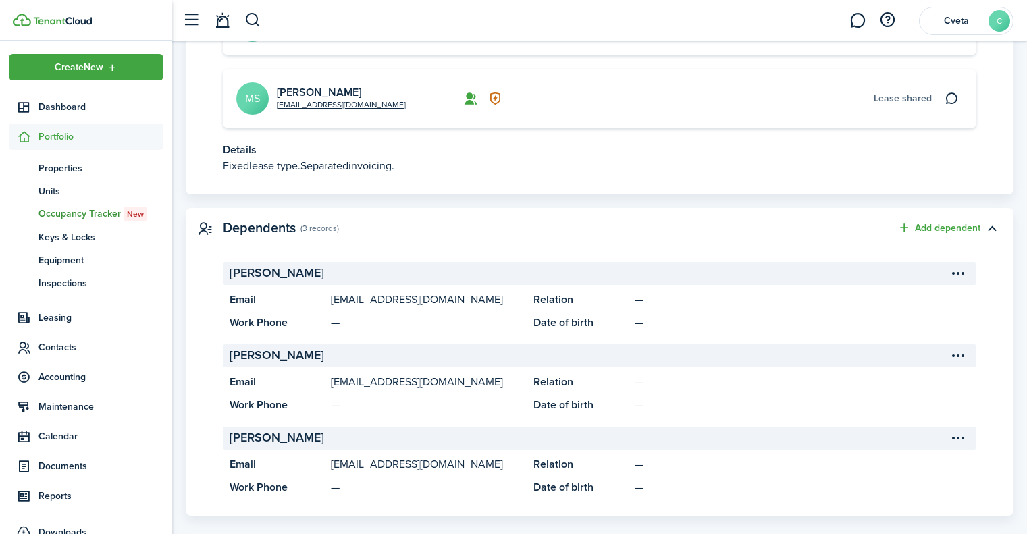
scroll to position [772, 0]
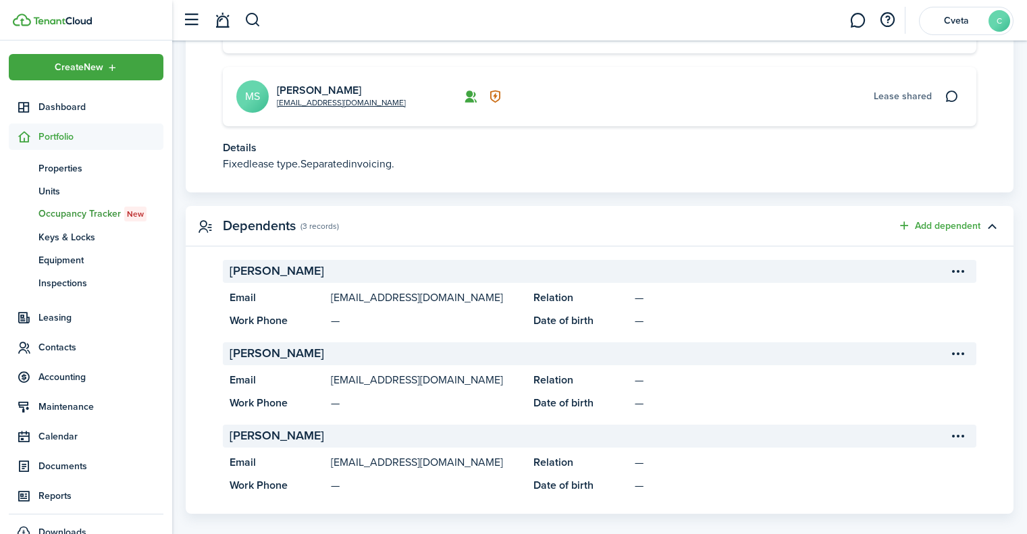
click at [960, 260] on menu-btn-icon "Open menu" at bounding box center [957, 271] width 23 height 23
click at [503, 206] on panel-main-header "Dependents (3 records) Add dependent" at bounding box center [599, 226] width 827 height 40
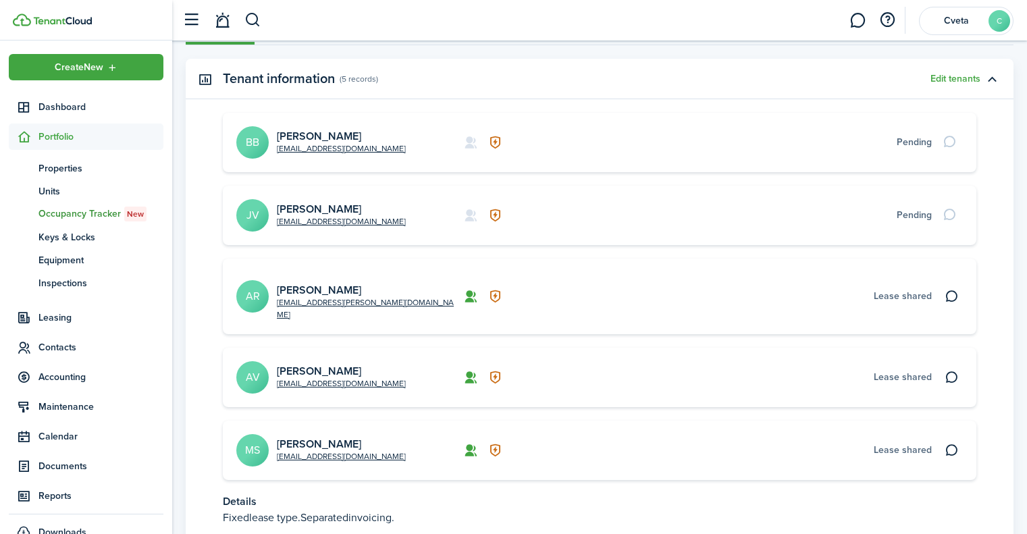
scroll to position [502, 0]
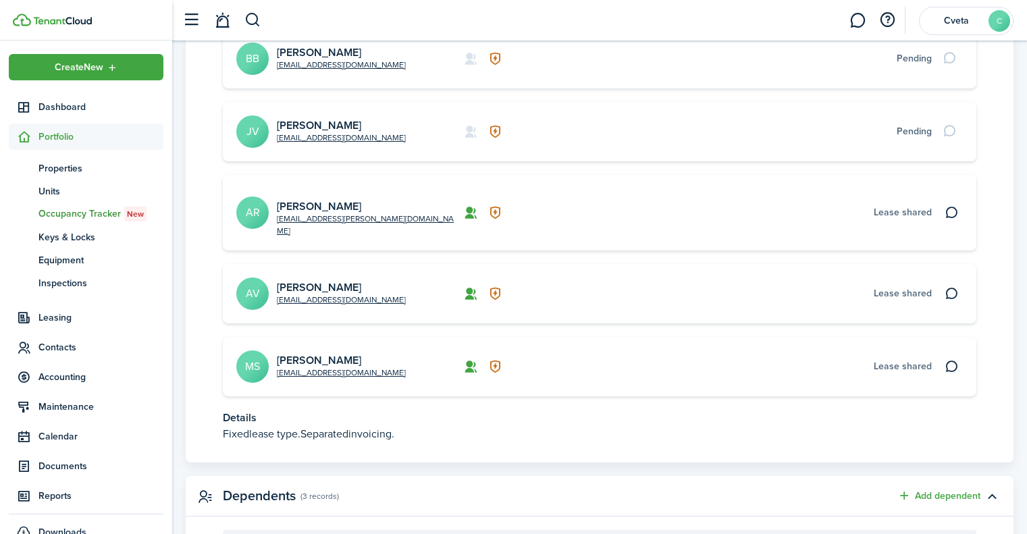
click at [51, 99] on link "Dashboard" at bounding box center [86, 107] width 155 height 26
